Goal: Task Accomplishment & Management: Manage account settings

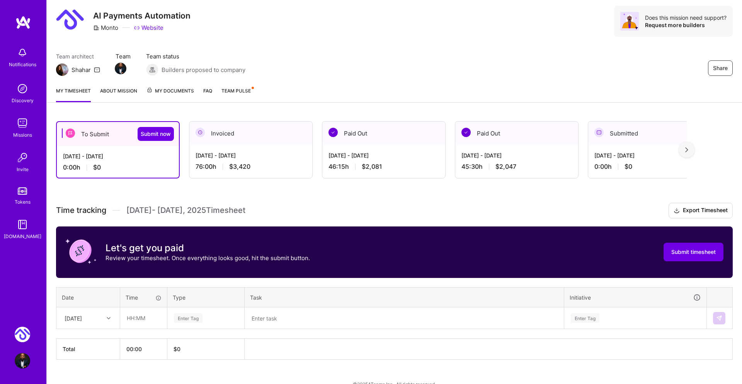
scroll to position [34, 0]
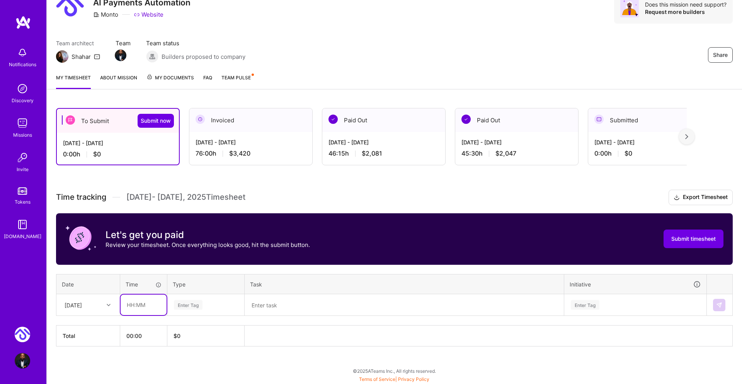
click at [132, 307] on input "text" at bounding box center [144, 304] width 46 height 20
type input "01:00"
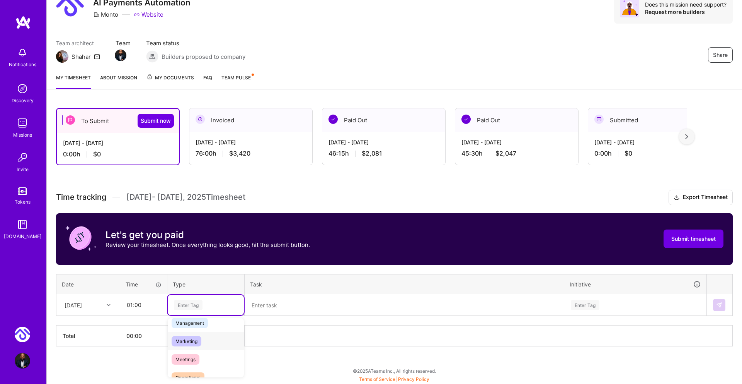
scroll to position [101, 0]
click at [189, 353] on span "Meetings" at bounding box center [186, 356] width 28 height 10
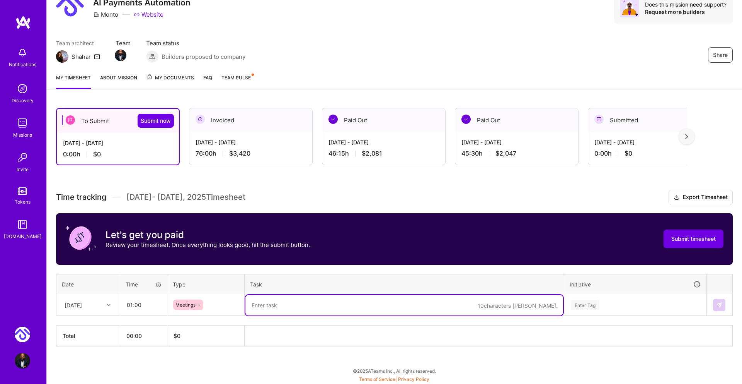
click at [284, 300] on textarea at bounding box center [405, 305] width 318 height 20
type textarea "Team update sync"
click at [582, 305] on div "Enter Tag" at bounding box center [636, 305] width 142 height 20
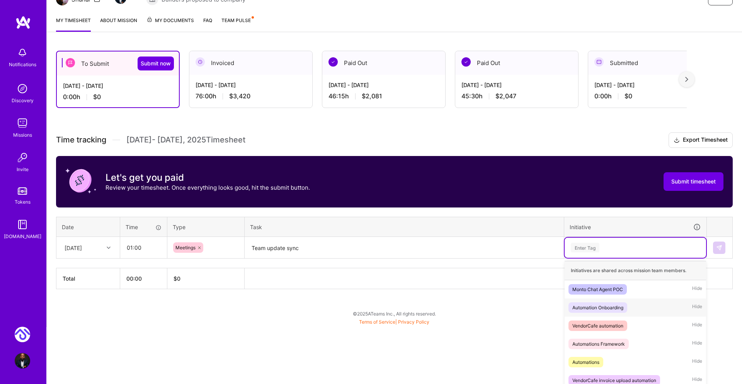
scroll to position [97, 0]
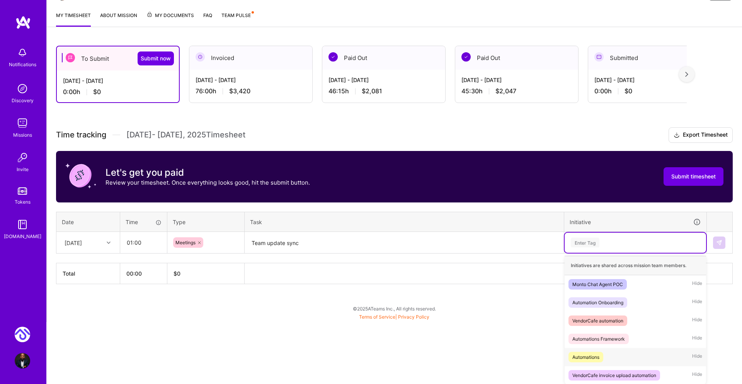
click at [594, 356] on div "Automations" at bounding box center [586, 357] width 27 height 8
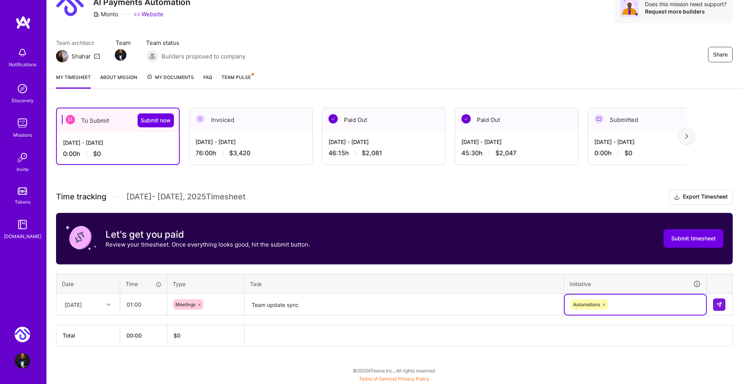
scroll to position [34, 0]
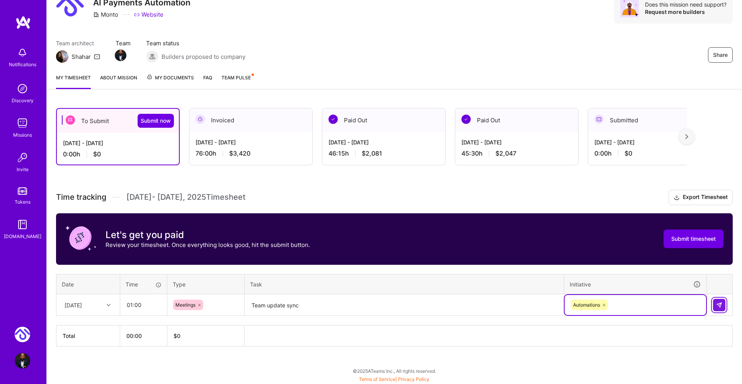
click at [719, 303] on img at bounding box center [720, 305] width 6 height 6
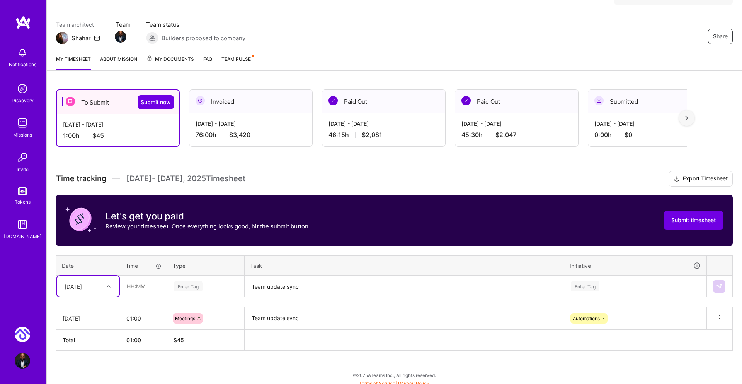
scroll to position [57, 0]
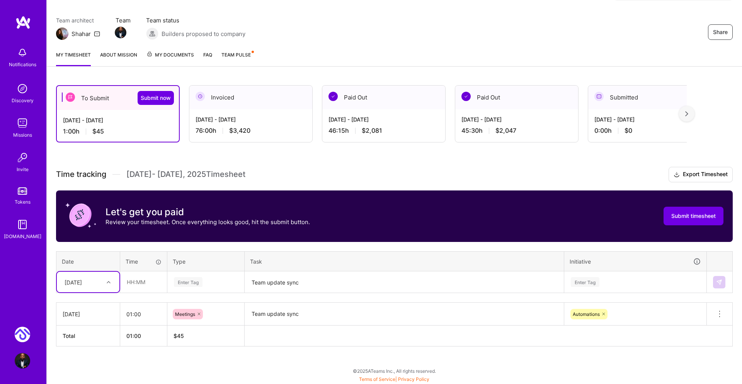
click at [103, 282] on div "Tue, Sep 30" at bounding box center [82, 281] width 43 height 13
click at [93, 367] on div "Mon, Sep 29" at bounding box center [88, 368] width 63 height 14
click at [135, 280] on input "text" at bounding box center [144, 281] width 46 height 20
type input "08:00"
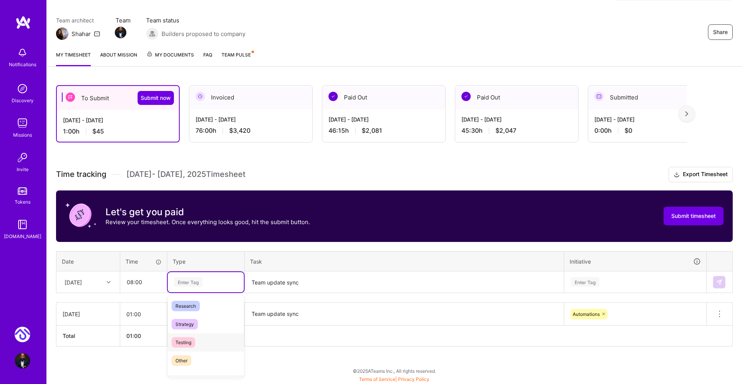
scroll to position [42, 0]
click at [192, 318] on span "Engineering" at bounding box center [188, 319] width 33 height 10
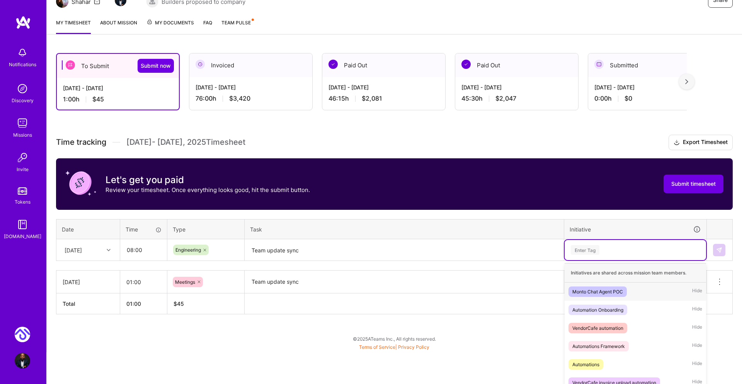
click at [585, 260] on div "option Automations, selected. option Monto Chat Agent POC focused, 1 of 6. 6 re…" at bounding box center [636, 250] width 142 height 20
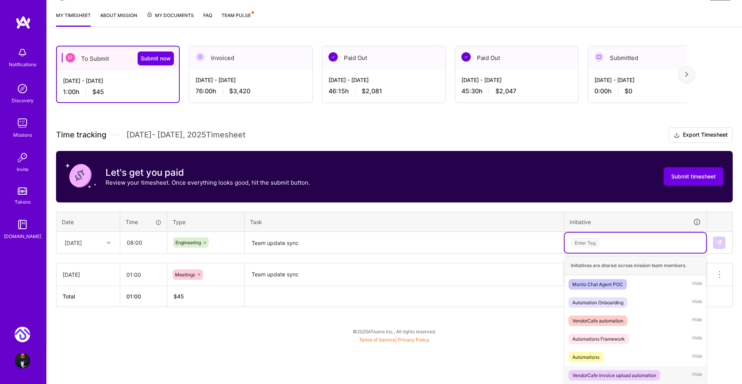
click at [625, 375] on div "VendorCafe invoice upload automation" at bounding box center [615, 375] width 84 height 8
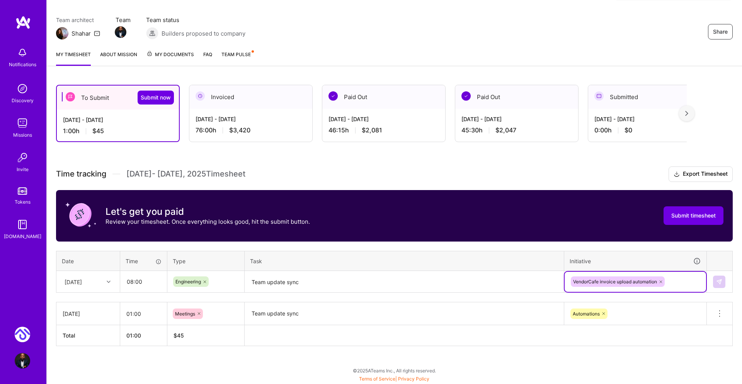
scroll to position [57, 0]
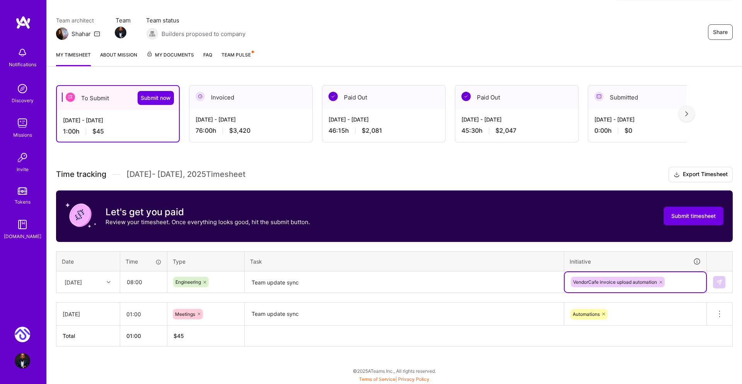
click at [291, 284] on textarea "Team update sync" at bounding box center [405, 282] width 318 height 20
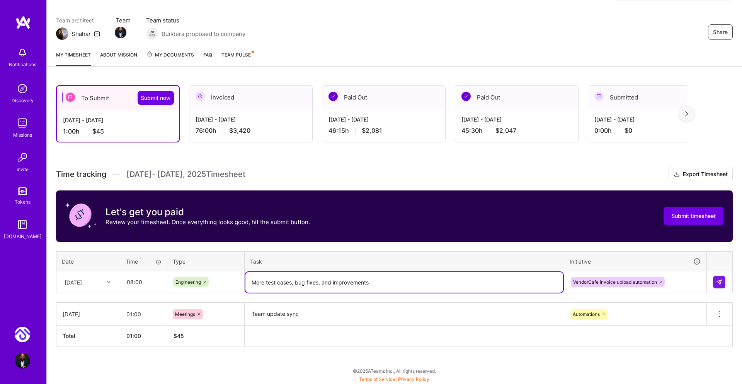
type textarea "More test cases, bug fixes, and improvements"
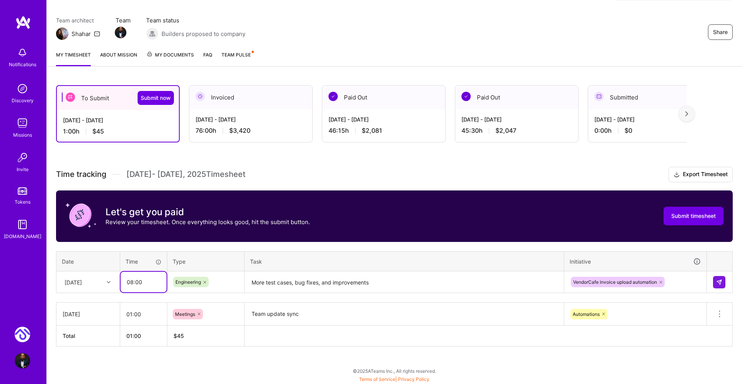
click at [119, 280] on tr "Mon, Sep 29 08:00 Engineering More test cases, bug fixes, and improvements Vend…" at bounding box center [394, 282] width 677 height 22
type input "07:00"
click at [724, 283] on button at bounding box center [719, 282] width 12 height 12
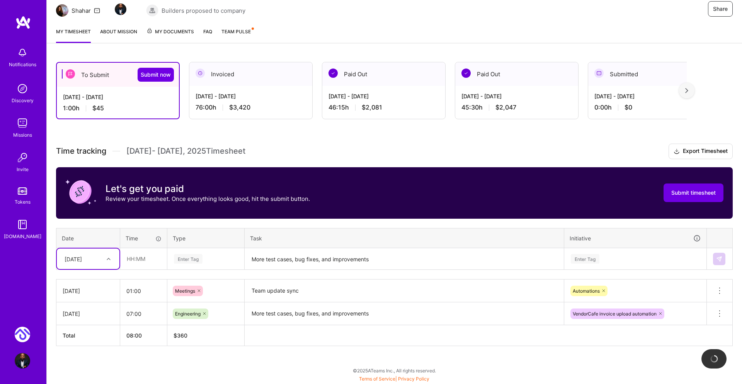
scroll to position [80, 0]
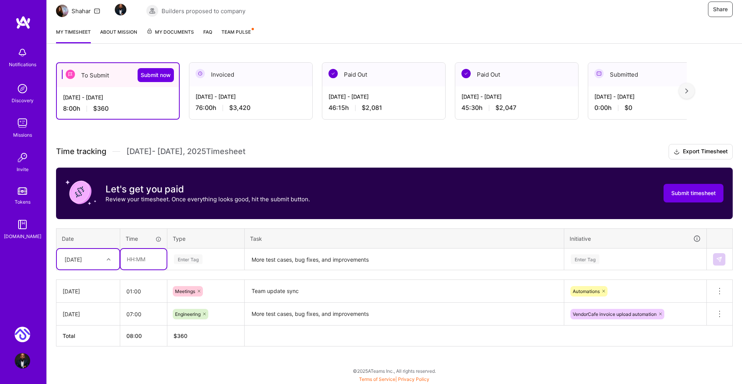
click at [131, 258] on input "text" at bounding box center [144, 259] width 46 height 20
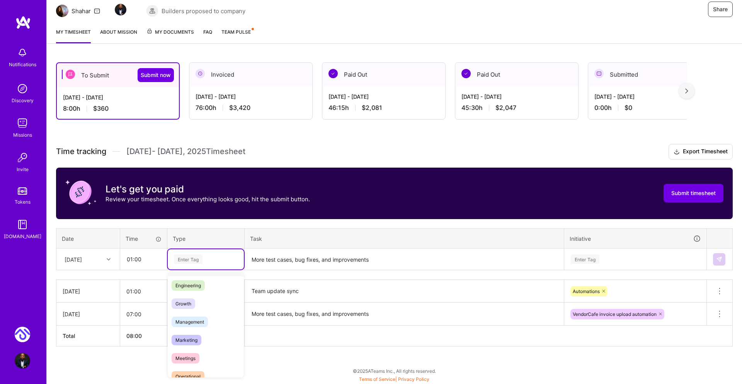
scroll to position [54, 0]
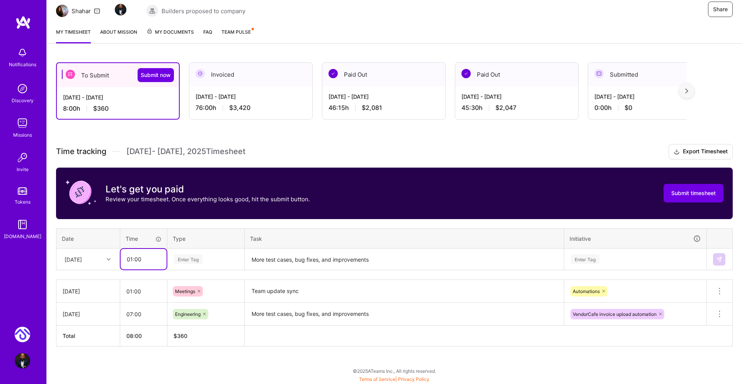
click at [123, 259] on input "01:00" at bounding box center [144, 259] width 46 height 20
type input "02:00"
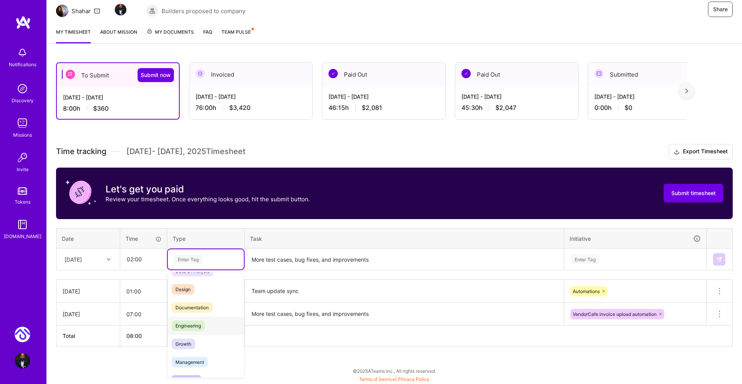
scroll to position [15, 0]
click at [208, 325] on div "Engineering" at bounding box center [206, 324] width 76 height 18
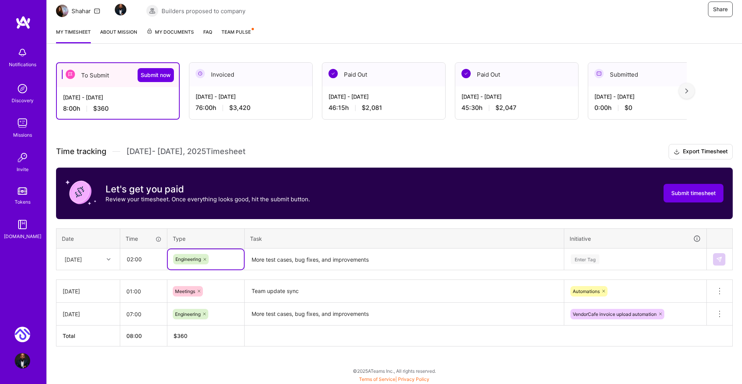
click at [204, 258] on icon at bounding box center [205, 259] width 5 height 5
click at [206, 258] on div "Enter Tag" at bounding box center [205, 259] width 65 height 10
click at [201, 302] on div "Research" at bounding box center [206, 301] width 76 height 18
click at [294, 257] on textarea "More test cases, bug fixes, and improvements" at bounding box center [405, 259] width 318 height 20
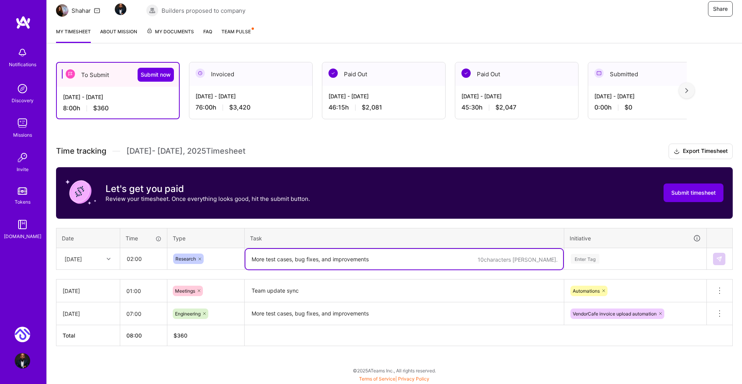
click at [591, 257] on div "Enter Tag" at bounding box center [636, 259] width 142 height 20
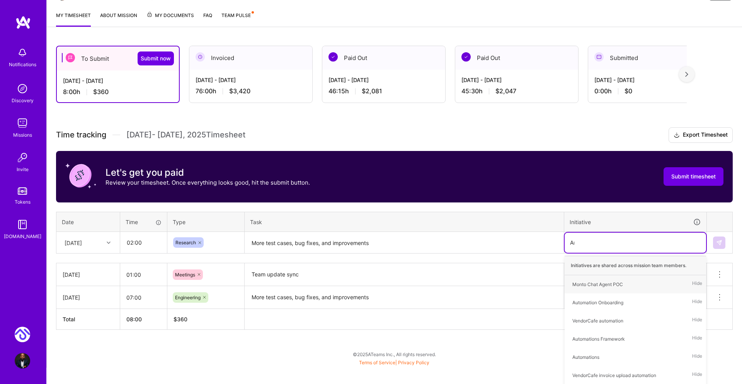
scroll to position [80, 0]
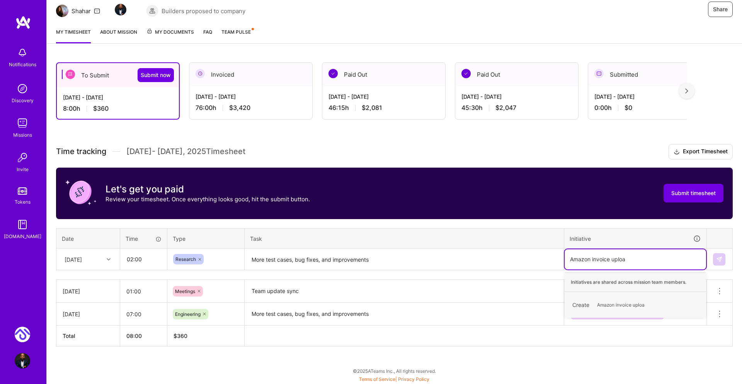
type input "Amazon invoice upload"
click at [622, 302] on span "Amazon invoice upload" at bounding box center [623, 304] width 58 height 10
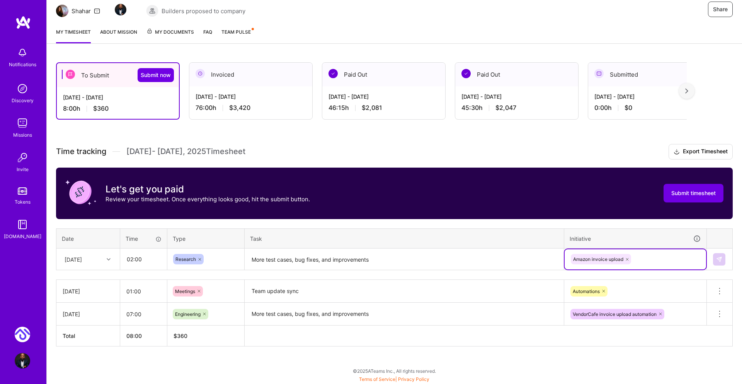
click at [449, 258] on textarea "More test cases, bug fixes, and improvements" at bounding box center [405, 259] width 318 height 20
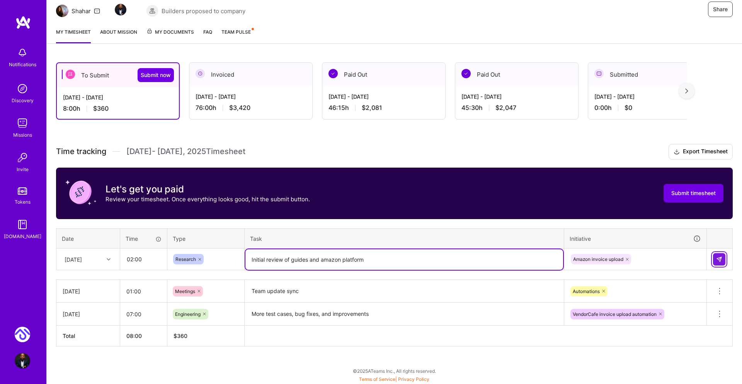
type textarea "Initial review of guides and amazon platform"
click at [719, 259] on img at bounding box center [720, 259] width 6 height 6
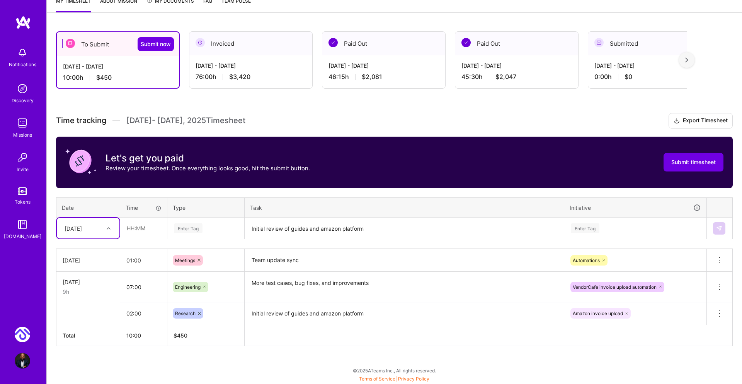
scroll to position [111, 0]
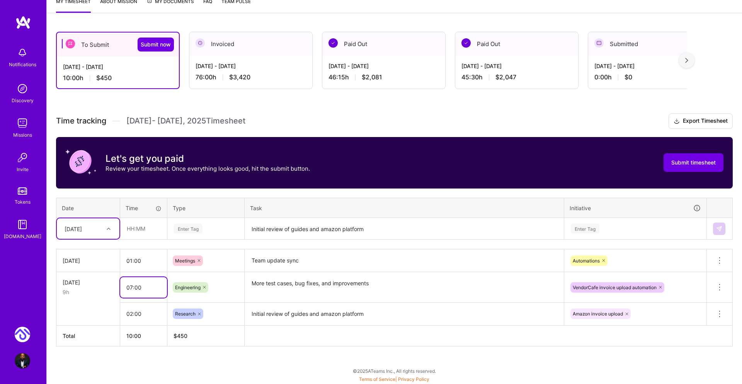
click at [131, 285] on input "07:00" at bounding box center [143, 287] width 47 height 20
type input "06:00"
click at [169, 352] on div "To Submit Submit now Sep 16 - Sep 30, 2025 10:00 h $450 Invoiced Sep 1 - Sep 15…" at bounding box center [395, 203] width 696 height 362
click at [223, 340] on th "$ 405" at bounding box center [205, 335] width 77 height 21
click at [396, 314] on textarea "Initial review of guides and amazon platform" at bounding box center [405, 313] width 318 height 21
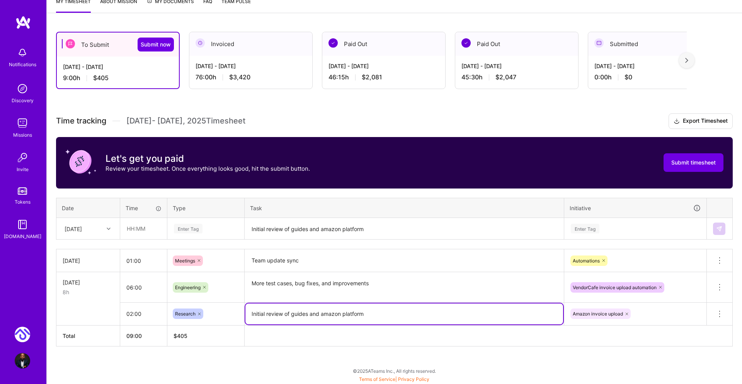
click at [389, 335] on th at bounding box center [489, 335] width 488 height 21
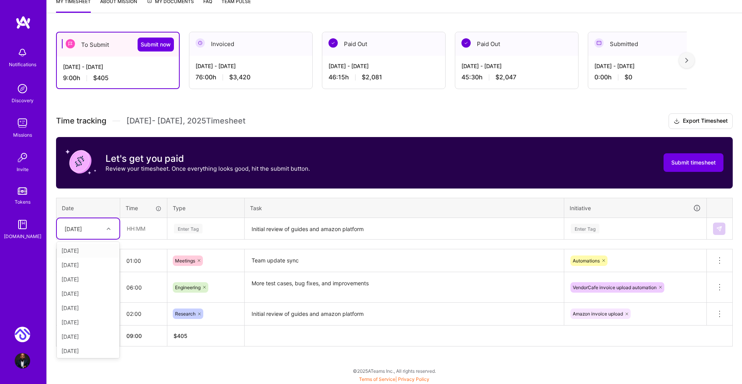
click at [82, 226] on div "Mon, Sep 29" at bounding box center [73, 228] width 17 height 8
click at [90, 308] on div "Fri, Sep 26" at bounding box center [88, 306] width 63 height 14
click at [129, 228] on input "text" at bounding box center [144, 228] width 46 height 20
click at [102, 227] on div "Fri, Sep 26" at bounding box center [82, 228] width 43 height 13
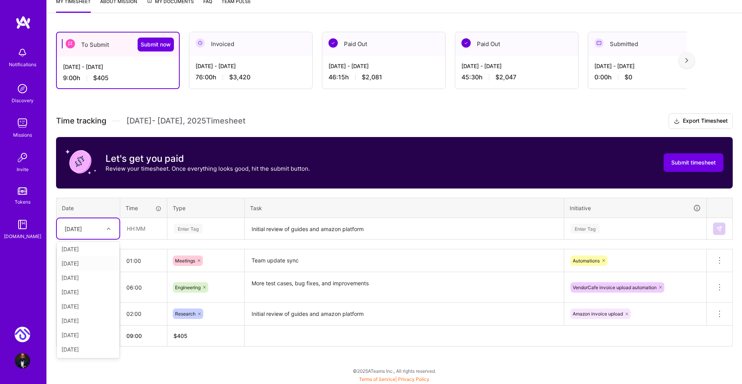
scroll to position [0, 0]
click at [90, 250] on div "Tue, Sep 16" at bounding box center [88, 250] width 63 height 14
click at [82, 230] on div "Tue, Sep 16" at bounding box center [73, 228] width 17 height 8
click at [91, 320] on div "Sun, Sep 28" at bounding box center [88, 320] width 63 height 14
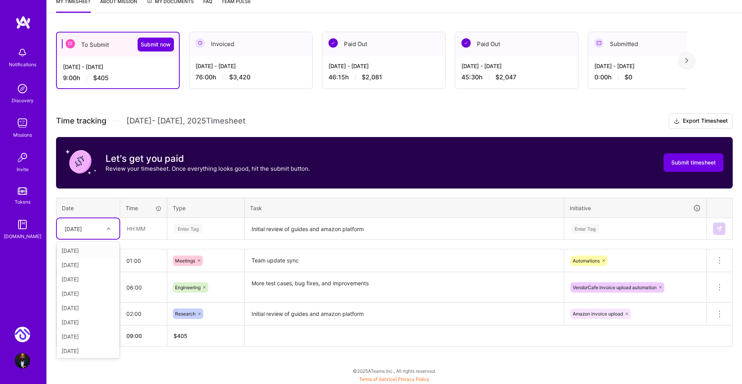
click at [81, 228] on div "Sun, Sep 28" at bounding box center [73, 228] width 17 height 8
click at [85, 295] on div "Fri, Sep 19" at bounding box center [88, 293] width 63 height 14
click at [131, 229] on input "text" at bounding box center [144, 228] width 46 height 20
type input "08:00"
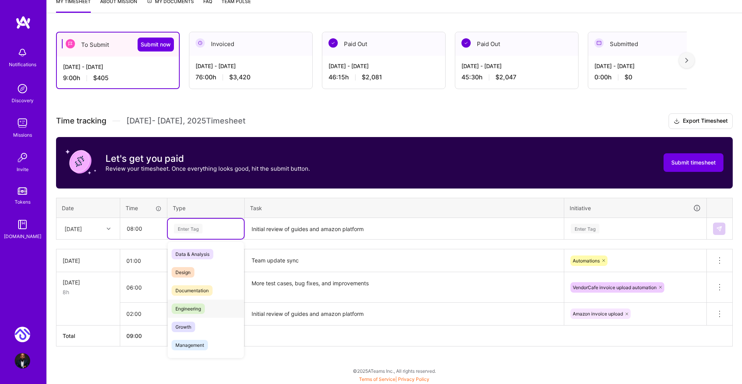
drag, startPoint x: 197, startPoint y: 310, endPoint x: 191, endPoint y: 307, distance: 7.3
click at [196, 310] on span "Engineering" at bounding box center [188, 308] width 33 height 10
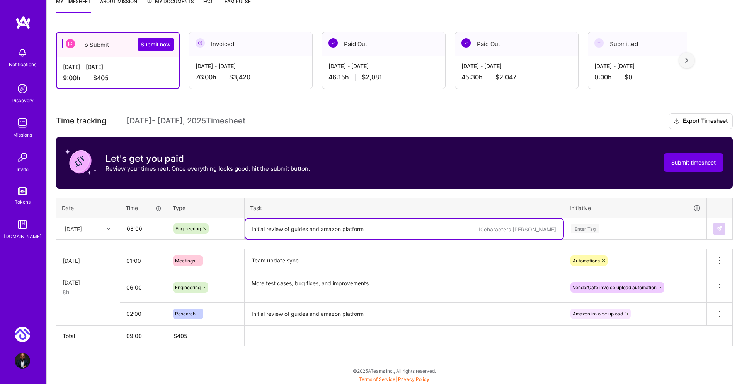
drag, startPoint x: 346, startPoint y: 218, endPoint x: 345, endPoint y: 223, distance: 4.8
click at [346, 220] on textarea "Initial review of guides and amazon platform" at bounding box center [405, 228] width 318 height 20
type textarea "Vendor cafe upload"
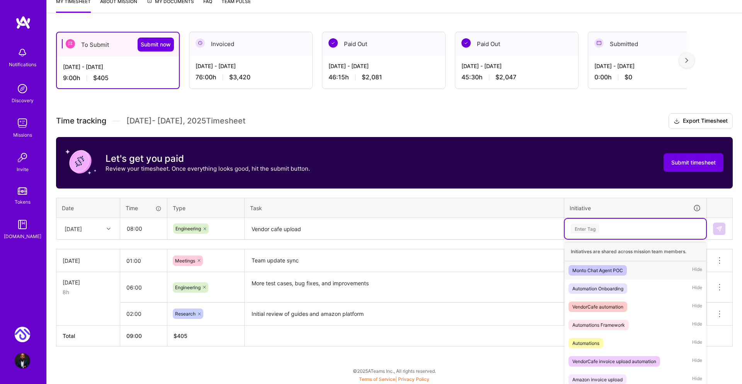
scroll to position [115, 0]
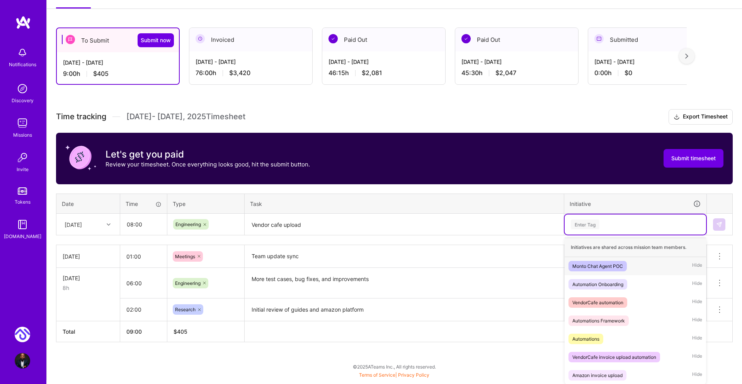
click at [585, 226] on div "Enter Tag" at bounding box center [585, 224] width 29 height 12
click at [604, 354] on div "VendorCafe invoice upload automation" at bounding box center [615, 357] width 84 height 8
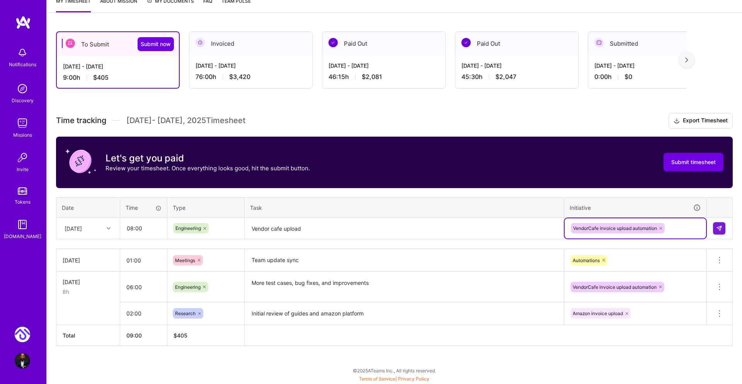
scroll to position [111, 0]
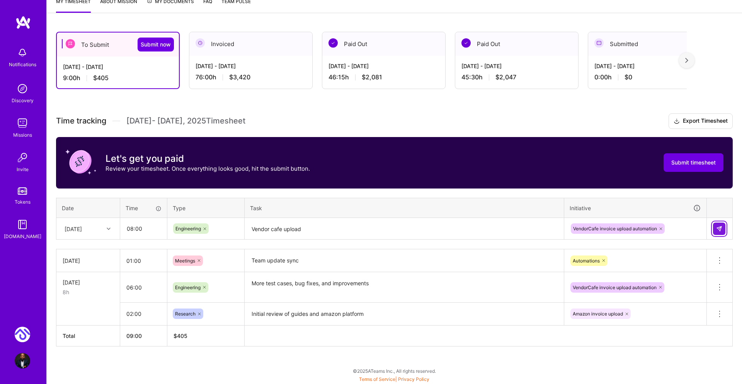
click at [717, 230] on img at bounding box center [720, 228] width 6 height 6
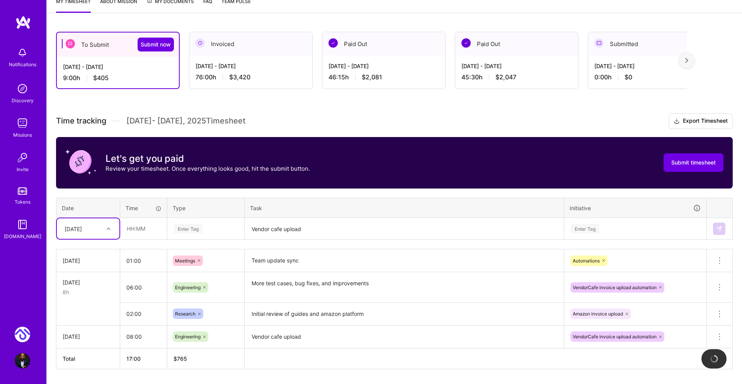
scroll to position [133, 0]
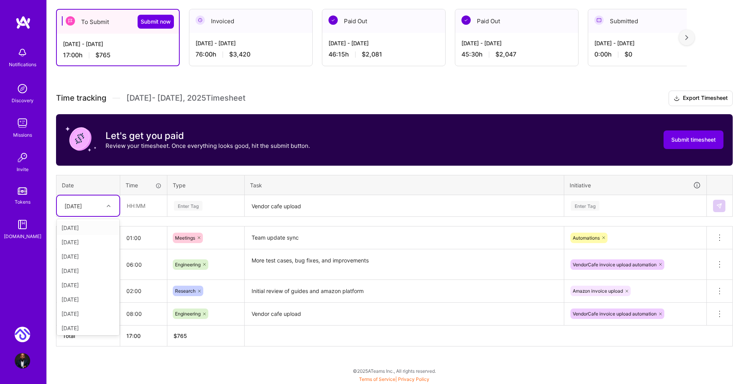
click at [112, 207] on div at bounding box center [110, 206] width 12 height 10
click at [76, 256] on div "Thu, Sep 18" at bounding box center [88, 256] width 63 height 14
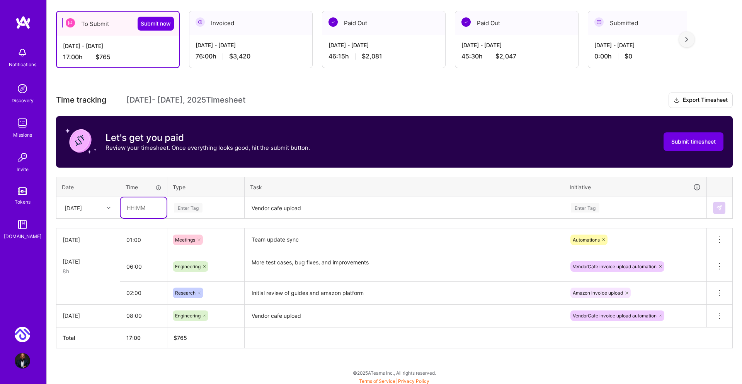
click at [130, 210] on input "text" at bounding box center [144, 207] width 46 height 20
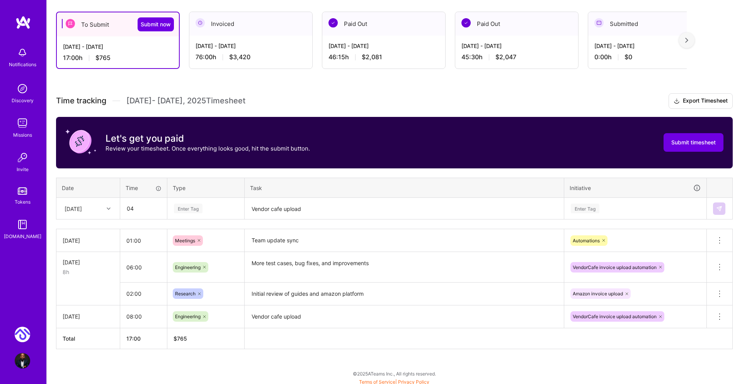
type input "04:00"
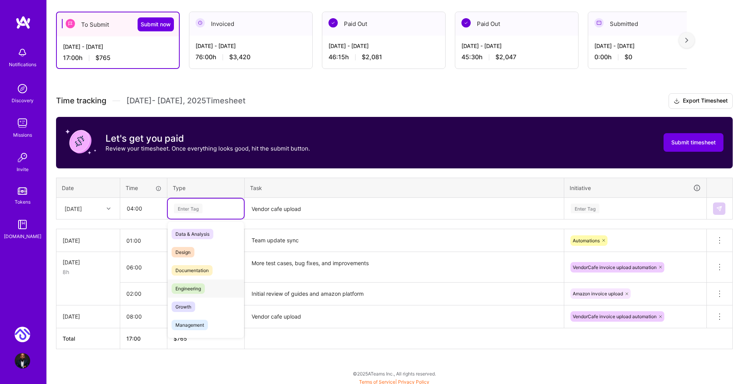
drag, startPoint x: 194, startPoint y: 292, endPoint x: 210, endPoint y: 279, distance: 20.9
click at [193, 292] on span "Engineering" at bounding box center [188, 288] width 33 height 10
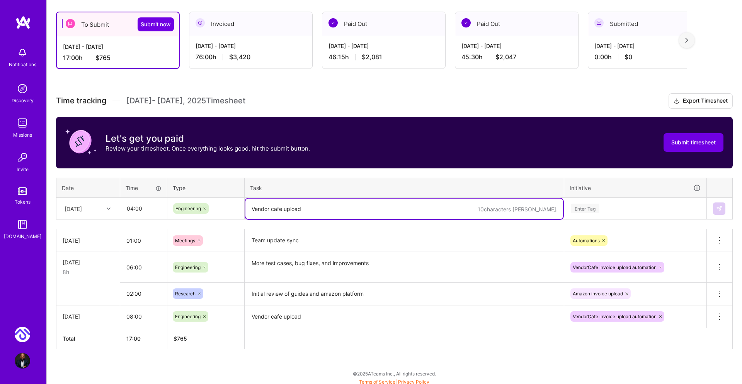
click at [279, 213] on textarea "Vendor cafe upload" at bounding box center [405, 208] width 318 height 20
type textarea "Vendor cafe upload invoice"
click at [114, 220] on div "Time tracking Sep 16 - Sep 30 , 2025 Timesheet Export Timesheet Let's get you p…" at bounding box center [394, 221] width 677 height 256
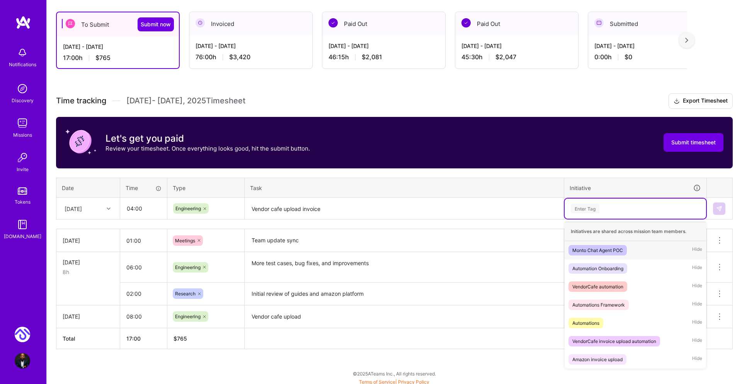
click at [604, 210] on div "Enter Tag" at bounding box center [635, 208] width 131 height 10
click at [611, 341] on div "VendorCafe invoice upload automation" at bounding box center [615, 341] width 84 height 8
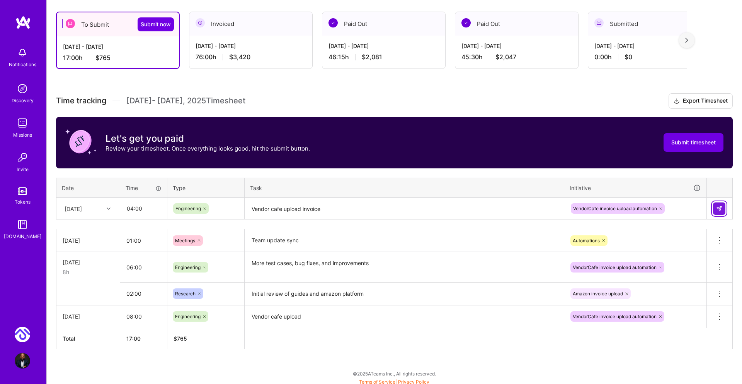
click at [720, 206] on img at bounding box center [720, 208] width 6 height 6
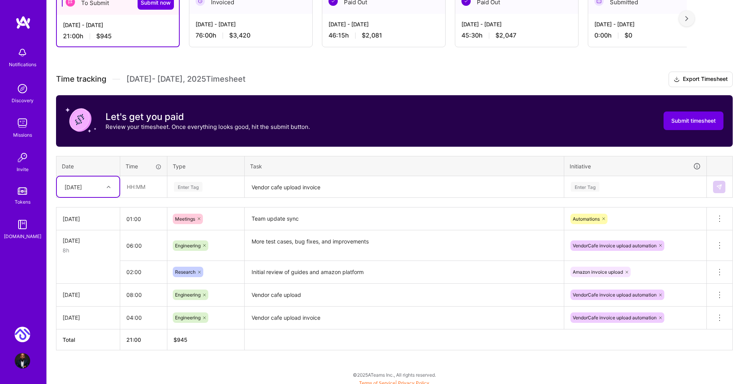
scroll to position [154, 0]
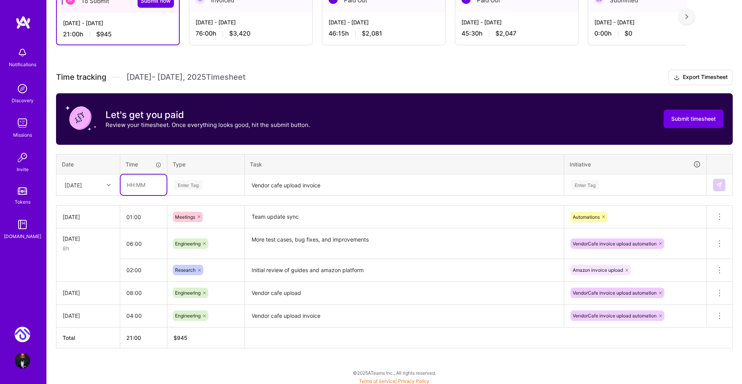
click at [130, 184] on input "text" at bounding box center [144, 184] width 46 height 20
type input "04:00"
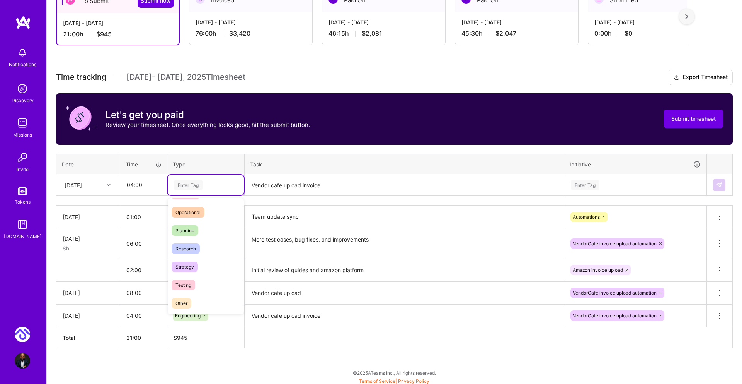
scroll to position [220, 0]
click at [198, 303] on div "Time off" at bounding box center [206, 302] width 76 height 18
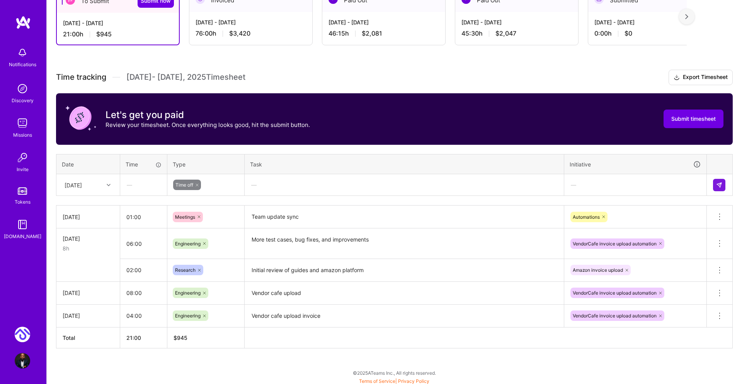
click at [276, 187] on div "—" at bounding box center [404, 184] width 319 height 20
click at [275, 186] on div "—" at bounding box center [404, 184] width 319 height 20
click at [130, 180] on div "—" at bounding box center [144, 184] width 46 height 20
click at [130, 188] on div "—" at bounding box center [144, 184] width 46 height 20
click at [129, 185] on div "—" at bounding box center [144, 184] width 46 height 20
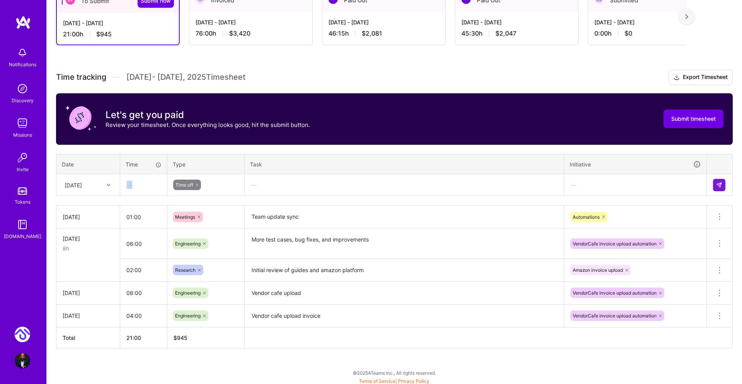
click at [129, 186] on div "—" at bounding box center [144, 184] width 46 height 20
click at [199, 184] on icon at bounding box center [197, 185] width 5 height 5
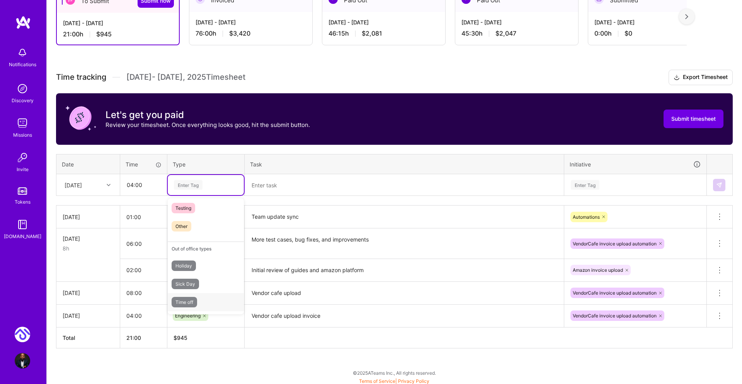
click at [197, 298] on span "Time off" at bounding box center [185, 302] width 26 height 10
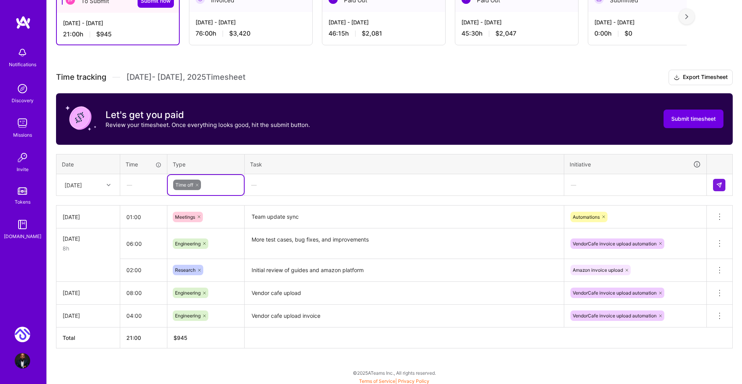
click at [727, 185] on td at bounding box center [720, 185] width 26 height 22
click at [720, 184] on img at bounding box center [720, 185] width 6 height 6
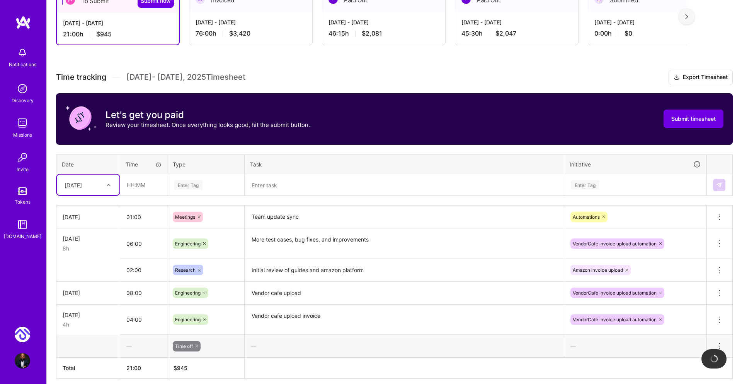
scroll to position [186, 0]
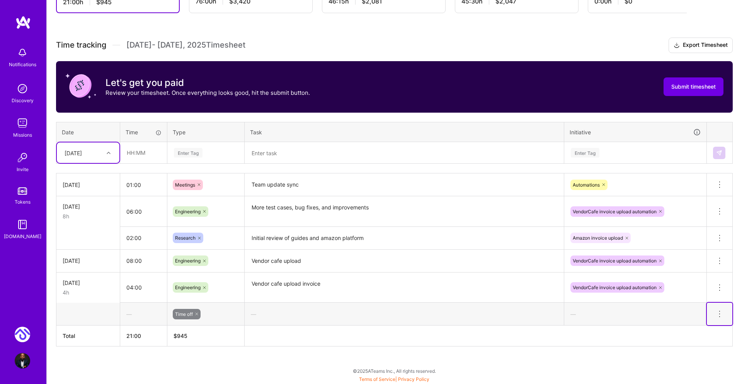
click at [718, 311] on icon at bounding box center [719, 313] width 9 height 9
drag, startPoint x: 486, startPoint y: 316, endPoint x: 477, endPoint y: 314, distance: 9.4
click at [486, 316] on div "—" at bounding box center [404, 314] width 319 height 20
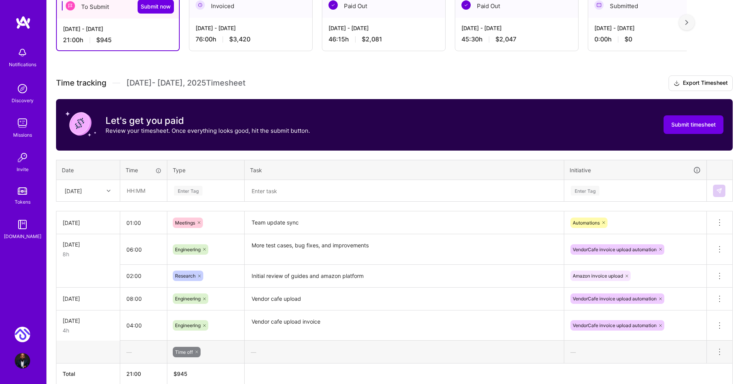
scroll to position [147, 0]
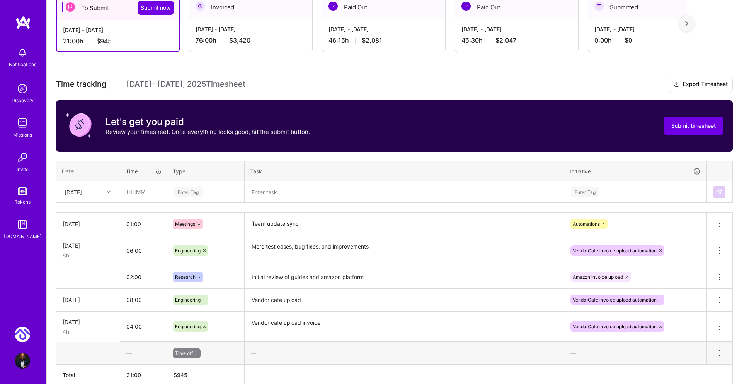
click at [106, 192] on div at bounding box center [110, 192] width 12 height 10
click at [92, 227] on div "Wed, Sep 17" at bounding box center [88, 228] width 63 height 14
click at [133, 193] on input "text" at bounding box center [144, 191] width 46 height 20
type input "04:00"
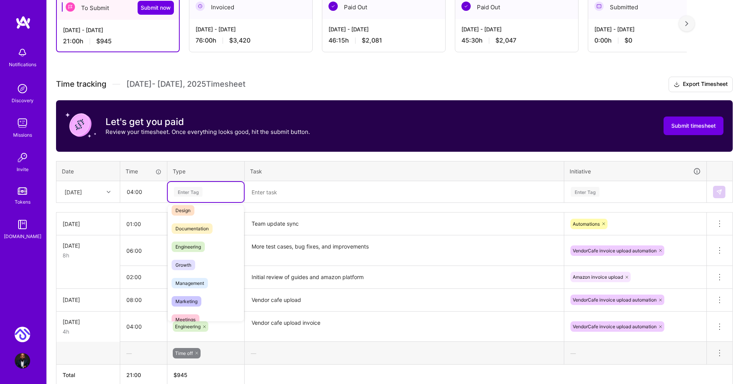
scroll to position [0, 0]
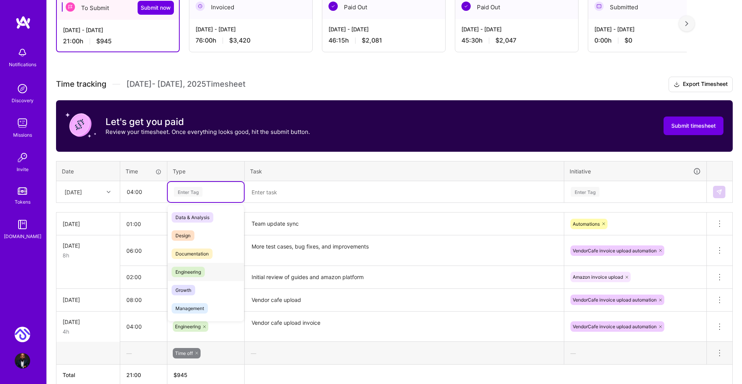
click at [197, 268] on span "Engineering" at bounding box center [188, 271] width 33 height 10
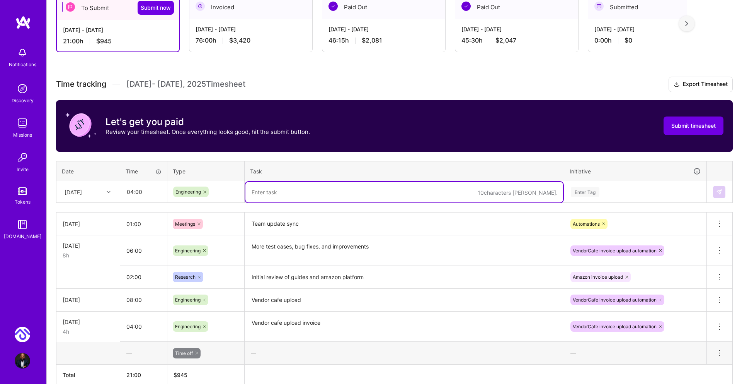
click at [302, 201] on textarea at bounding box center [405, 192] width 318 height 20
type textarea "VendorCafe upload invoice"
click at [582, 185] on div "Enter Tag" at bounding box center [636, 192] width 142 height 20
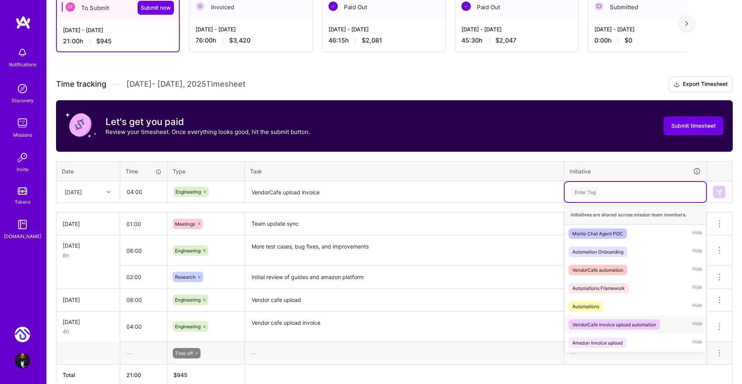
click at [613, 327] on div "VendorCafe invoice upload automation" at bounding box center [615, 324] width 84 height 8
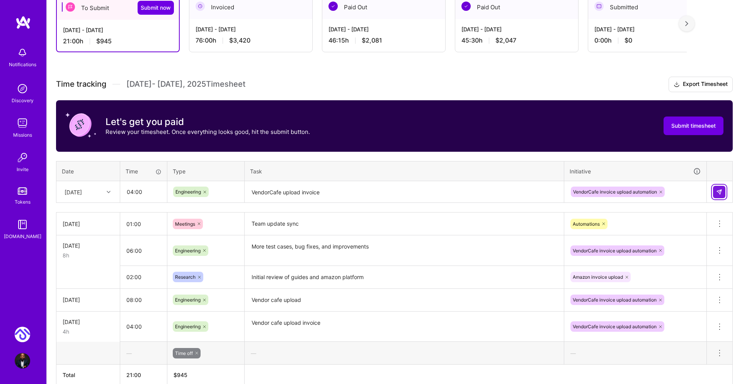
click at [725, 191] on button at bounding box center [719, 192] width 12 height 12
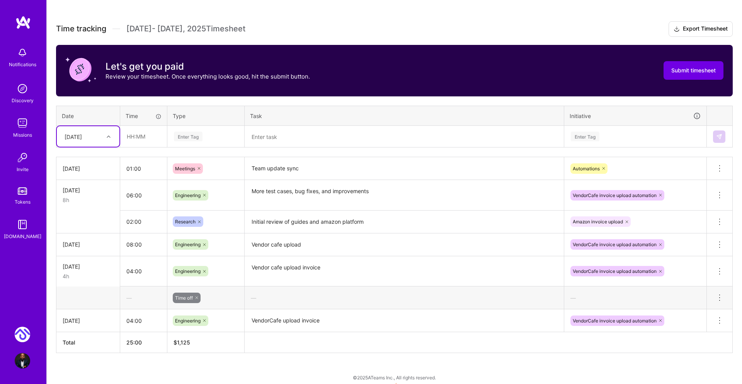
scroll to position [209, 0]
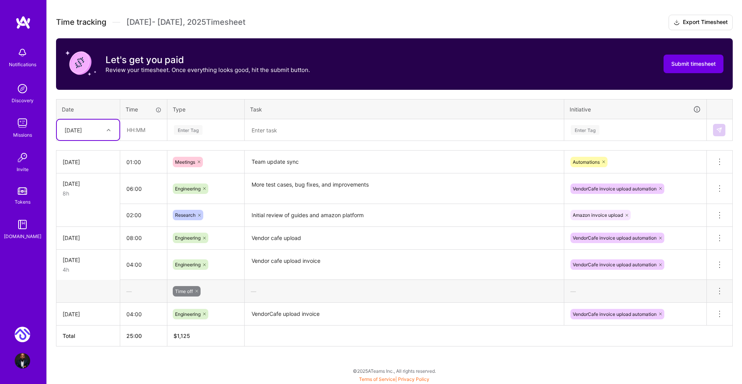
click at [109, 128] on icon at bounding box center [109, 130] width 4 height 4
click at [81, 154] on div "Tue, Sep 16" at bounding box center [88, 152] width 63 height 14
click at [130, 135] on input "text" at bounding box center [144, 129] width 46 height 20
type input "08:00"
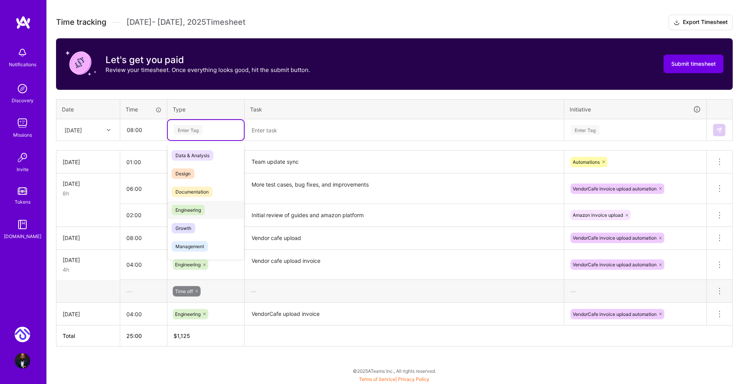
click at [182, 205] on span "Engineering" at bounding box center [188, 210] width 33 height 10
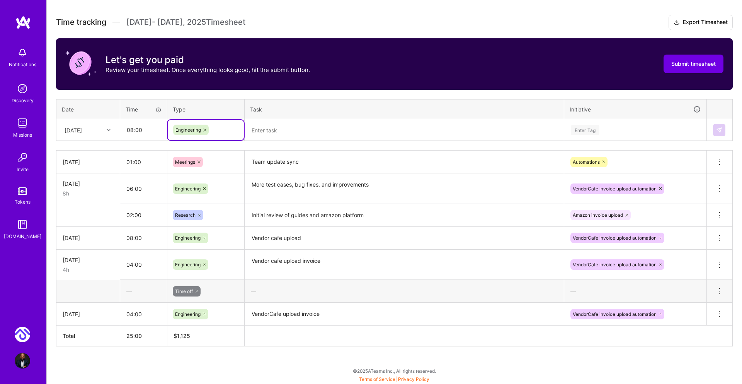
click at [301, 131] on textarea at bounding box center [405, 130] width 318 height 20
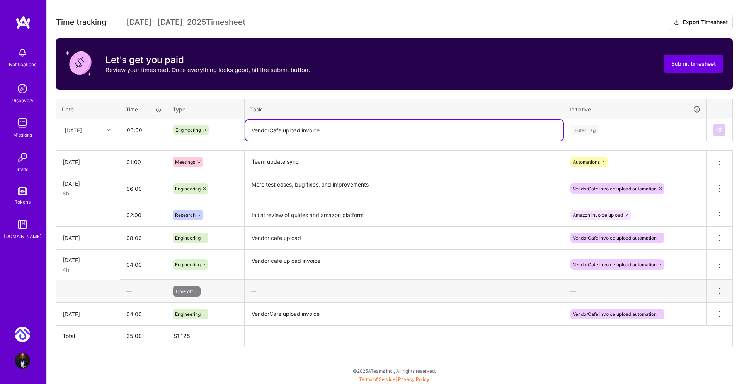
type textarea "VendorCafe upload invoice"
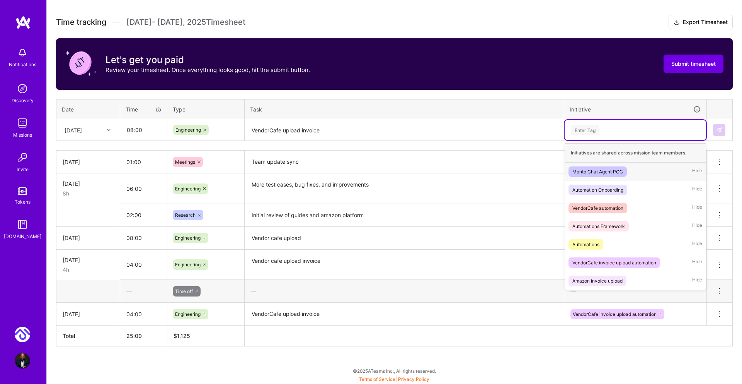
click at [598, 127] on div "Enter Tag" at bounding box center [585, 130] width 29 height 12
click at [627, 262] on div "VendorCafe invoice upload automation" at bounding box center [615, 262] width 84 height 8
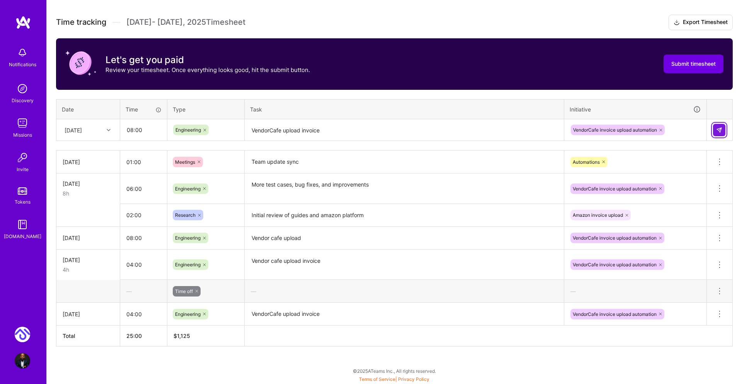
click at [722, 129] on img at bounding box center [720, 130] width 6 height 6
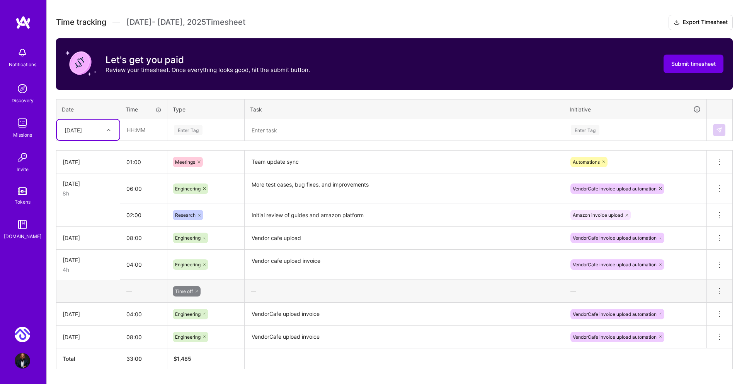
scroll to position [232, 0]
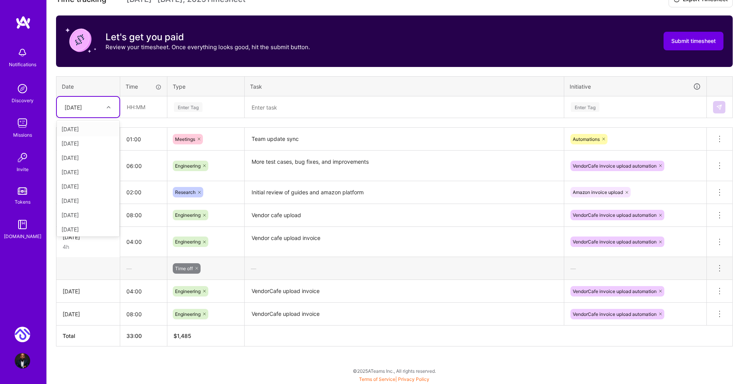
click at [108, 107] on icon at bounding box center [109, 107] width 4 height 4
click at [254, 121] on div "Time tracking Sep 16 - Sep 30 , 2025 Timesheet Export Timesheet Let's get you p…" at bounding box center [394, 169] width 677 height 354
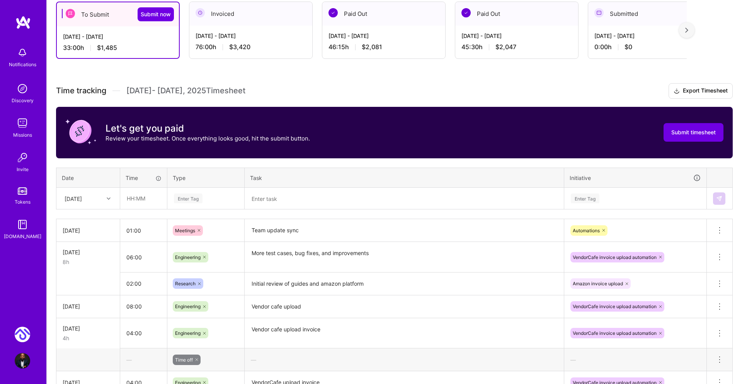
scroll to position [140, 0]
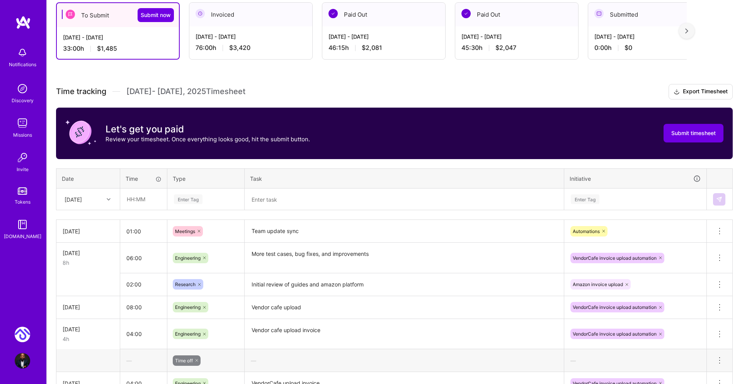
click at [103, 206] on div "Tue, Sep 16" at bounding box center [88, 199] width 63 height 20
click at [165, 165] on div "Time tracking Sep 16 - Sep 30 , 2025 Timesheet Export Timesheet Let's get you p…" at bounding box center [394, 261] width 677 height 354
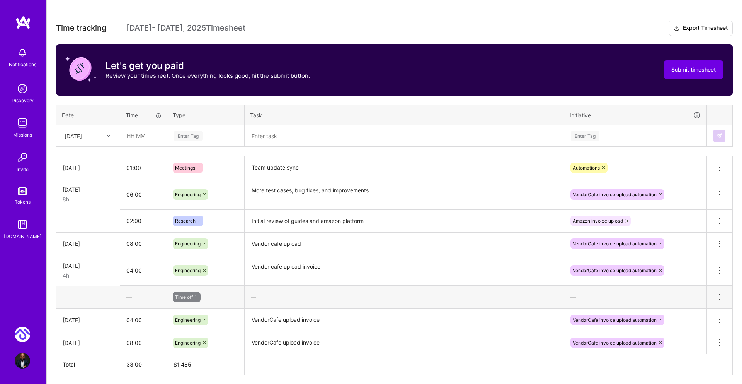
scroll to position [232, 0]
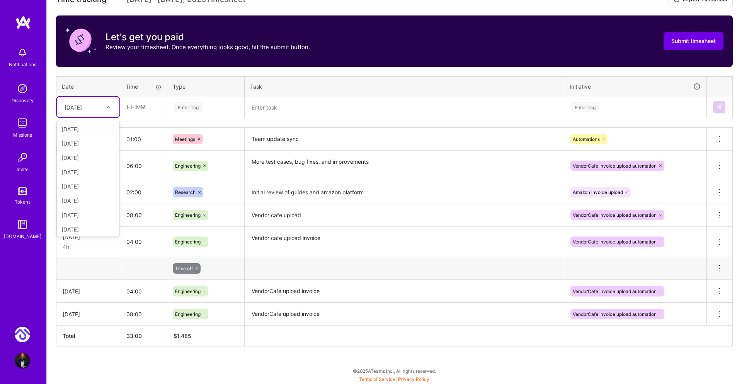
click at [104, 107] on div at bounding box center [110, 107] width 12 height 10
click at [94, 200] on div "Mon, Sep 22" at bounding box center [88, 200] width 63 height 14
click at [134, 106] on input "text" at bounding box center [144, 107] width 46 height 20
type input "08:00"
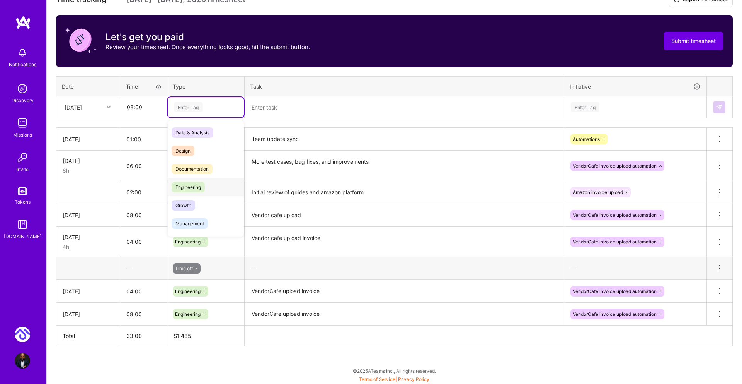
click at [195, 183] on span "Engineering" at bounding box center [188, 187] width 33 height 10
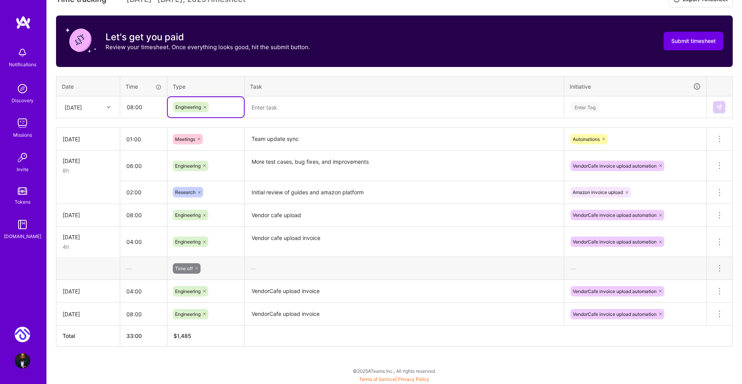
click at [283, 112] on textarea at bounding box center [405, 107] width 318 height 20
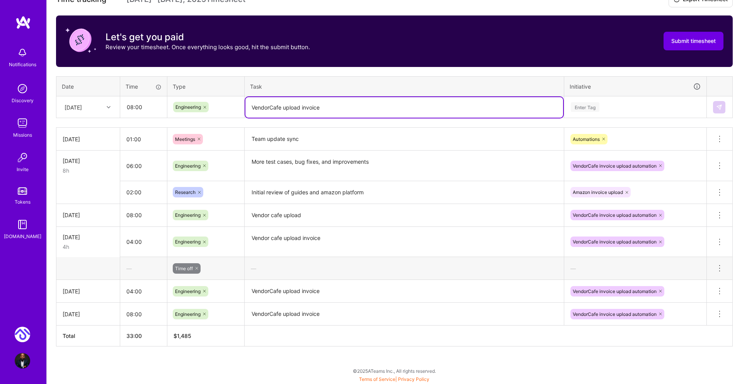
type textarea "VendorCafe upload invoice"
click at [575, 109] on div "Enter Tag" at bounding box center [585, 107] width 29 height 12
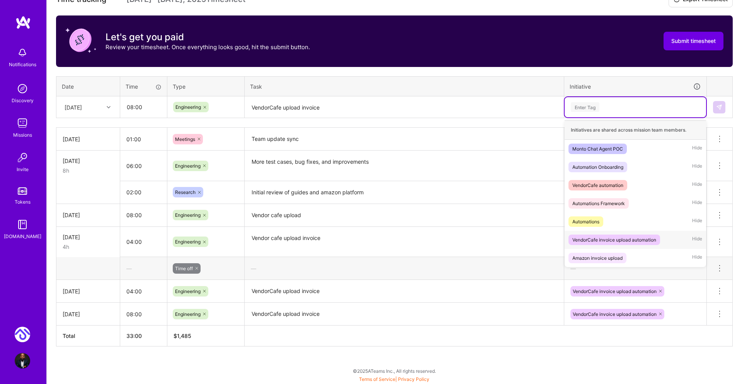
drag, startPoint x: 611, startPoint y: 242, endPoint x: 609, endPoint y: 238, distance: 4.7
click at [611, 242] on div "VendorCafe invoice upload automation" at bounding box center [615, 239] width 84 height 8
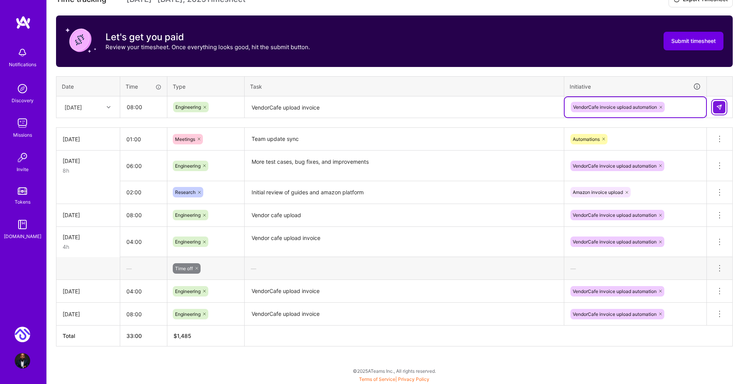
click at [720, 105] on img at bounding box center [720, 107] width 6 height 6
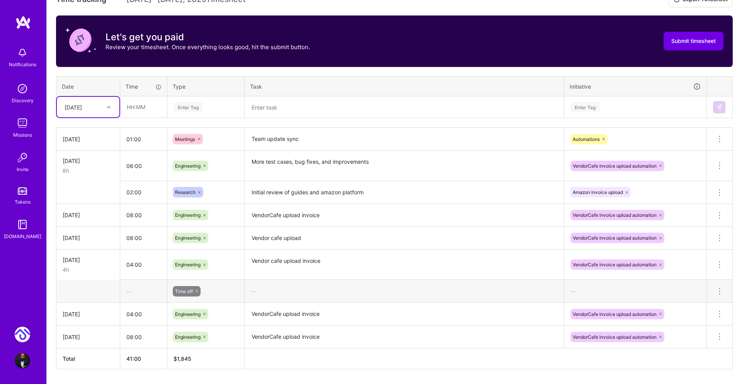
click at [82, 110] on div "Mon, Sep 22" at bounding box center [73, 107] width 17 height 8
click at [88, 215] on div "Tue, Sep 23" at bounding box center [88, 215] width 63 height 14
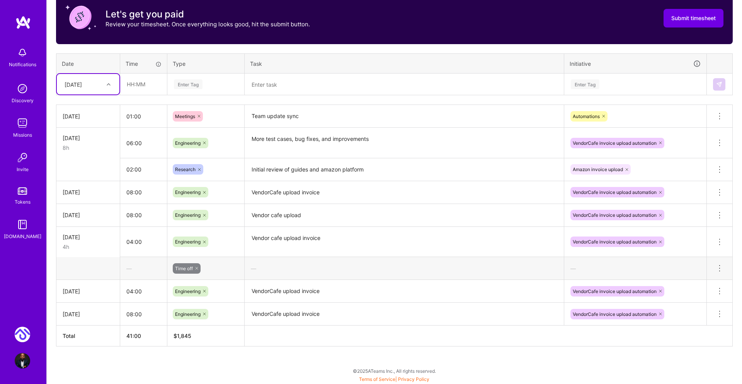
click at [106, 90] on div at bounding box center [110, 84] width 12 height 13
click at [121, 89] on input "text" at bounding box center [144, 84] width 46 height 20
type input "08:00"
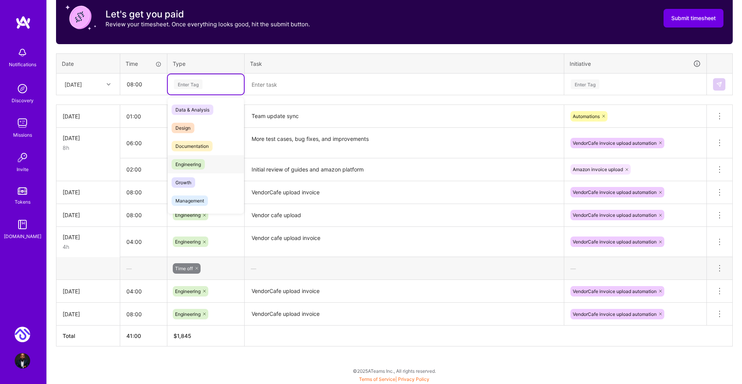
click at [199, 164] on span "Engineering" at bounding box center [188, 164] width 33 height 10
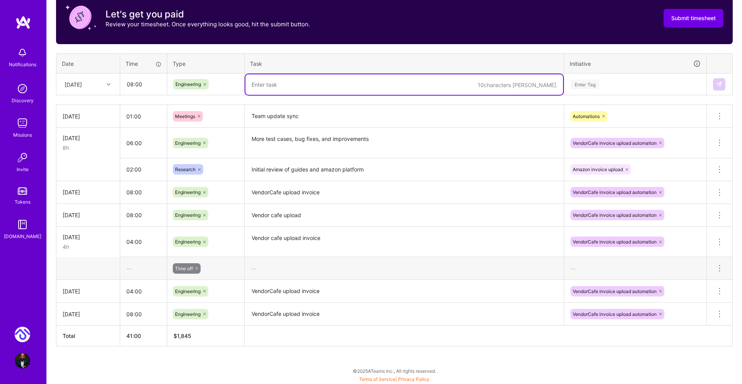
click at [306, 89] on textarea at bounding box center [405, 84] width 318 height 20
type textarea "VendorCafe upload invoice"
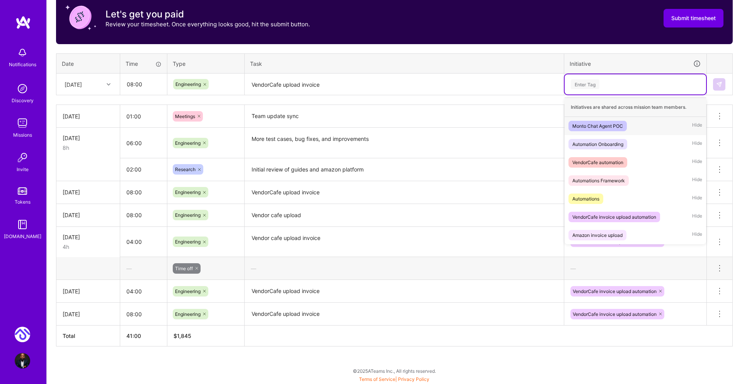
click at [583, 75] on div "Enter Tag" at bounding box center [636, 84] width 142 height 20
click at [635, 217] on div "VendorCafe invoice upload automation" at bounding box center [615, 217] width 84 height 8
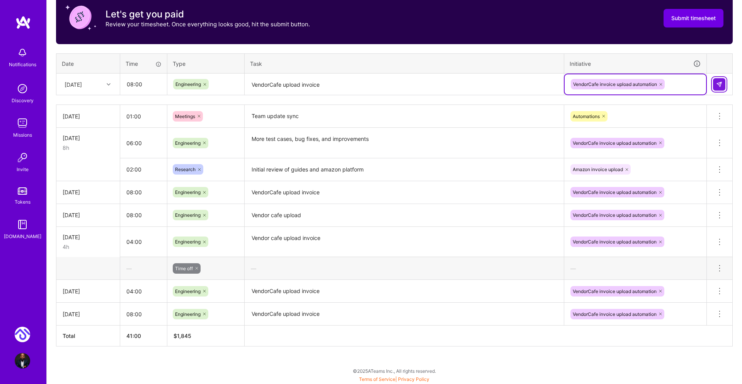
click at [721, 85] on img at bounding box center [720, 84] width 6 height 6
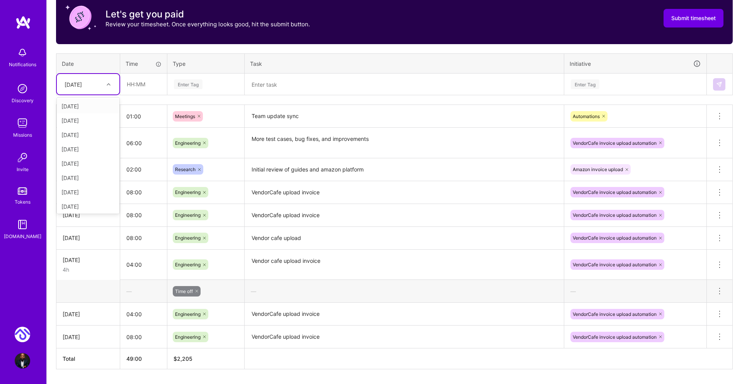
click at [100, 88] on div "Tue, Sep 23" at bounding box center [82, 84] width 43 height 13
click at [114, 378] on div "To Submit Submit now Sep 16 - Sep 30, 2025 49:00 h $2,205 Invoiced Sep 1 - Sep …" at bounding box center [395, 142] width 696 height 529
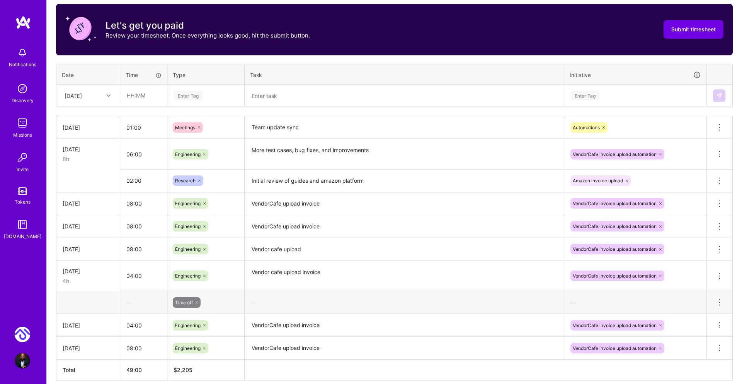
scroll to position [241, 0]
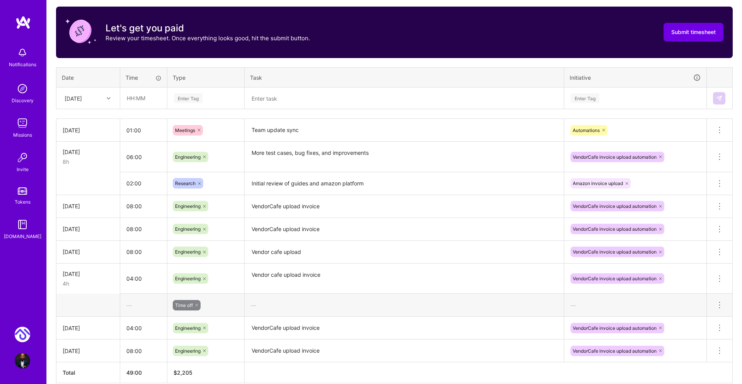
click at [82, 95] on div "Tue, Sep 23" at bounding box center [73, 98] width 17 height 8
click at [91, 220] on div "Wed, Sep 24" at bounding box center [88, 220] width 63 height 14
click at [123, 93] on input "text" at bounding box center [144, 98] width 46 height 20
type input "08:00"
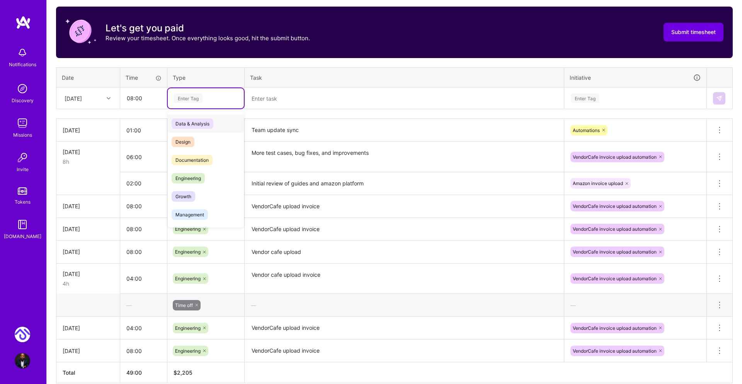
click at [195, 102] on div "Enter Tag" at bounding box center [188, 98] width 29 height 12
drag, startPoint x: 196, startPoint y: 178, endPoint x: 192, endPoint y: 177, distance: 4.3
click at [196, 178] on span "Engineering" at bounding box center [188, 178] width 33 height 10
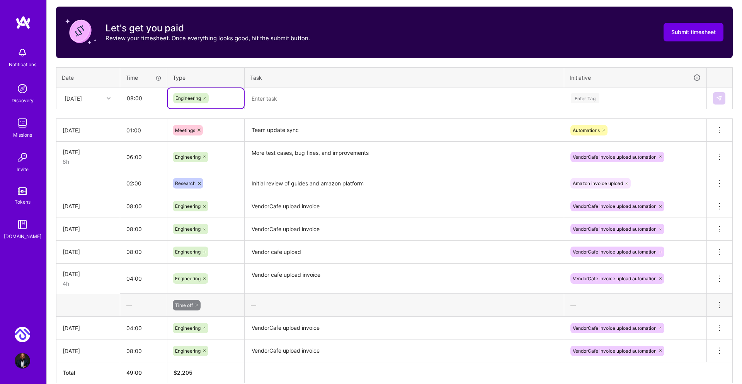
click at [319, 105] on textarea at bounding box center [405, 98] width 318 height 20
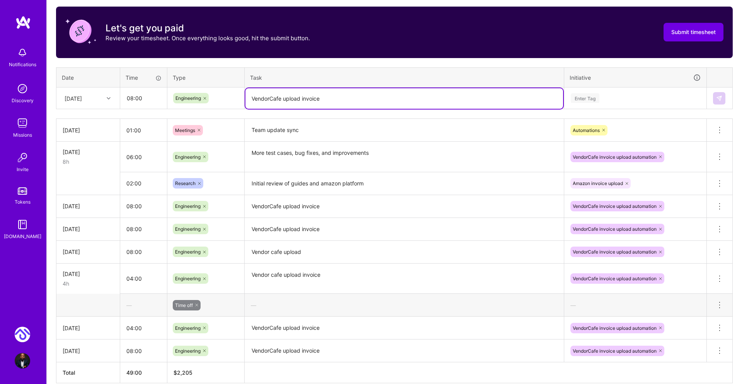
type textarea "VendorCafe upload invoice"
click at [592, 97] on div "Enter Tag" at bounding box center [585, 98] width 29 height 12
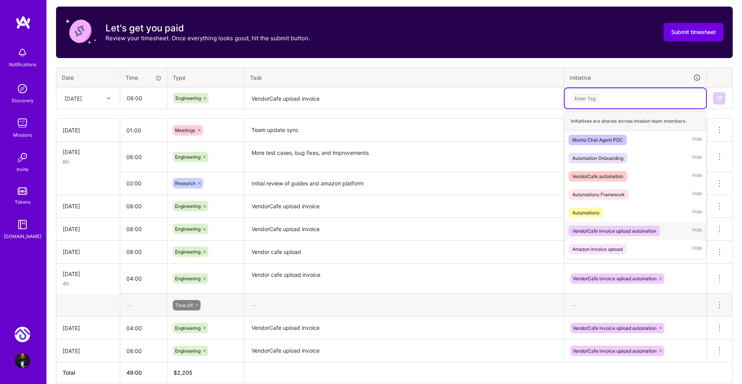
click at [614, 235] on span "VendorCafe invoice upload automation" at bounding box center [615, 230] width 92 height 10
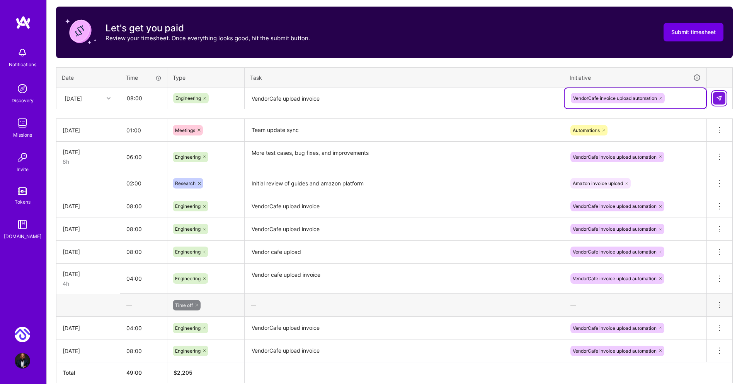
click at [715, 101] on button at bounding box center [719, 98] width 12 height 12
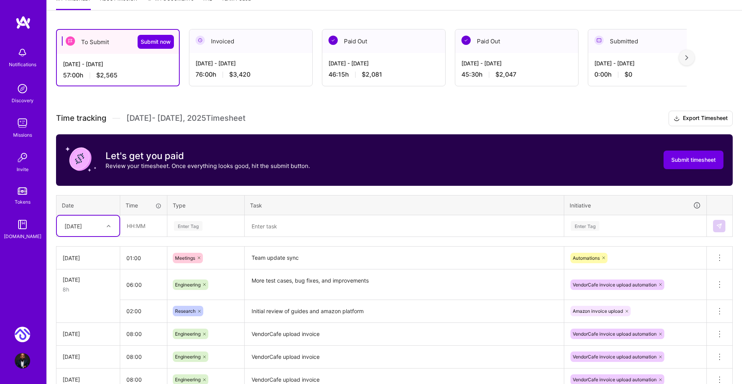
scroll to position [209, 0]
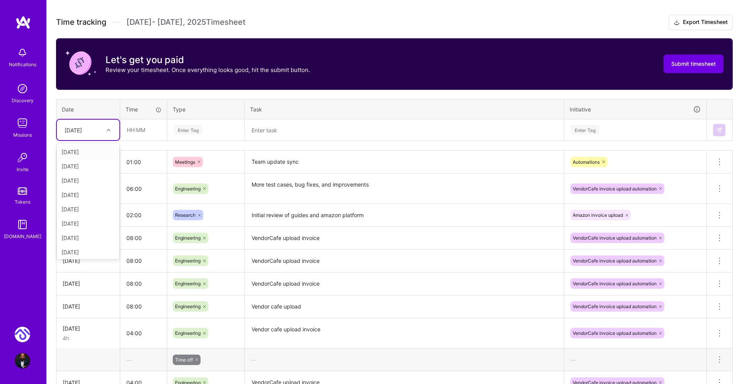
click at [82, 130] on div "Wed, Sep 24" at bounding box center [73, 130] width 17 height 8
click at [90, 233] on div "Thu, Sep 25" at bounding box center [88, 231] width 63 height 14
click at [134, 129] on input "text" at bounding box center [144, 129] width 46 height 20
type input "08:00"
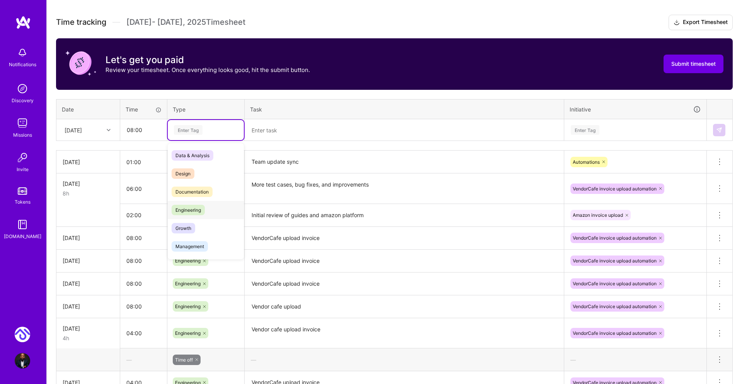
drag, startPoint x: 195, startPoint y: 210, endPoint x: 181, endPoint y: 203, distance: 16.1
click at [195, 210] on span "Engineering" at bounding box center [188, 210] width 33 height 10
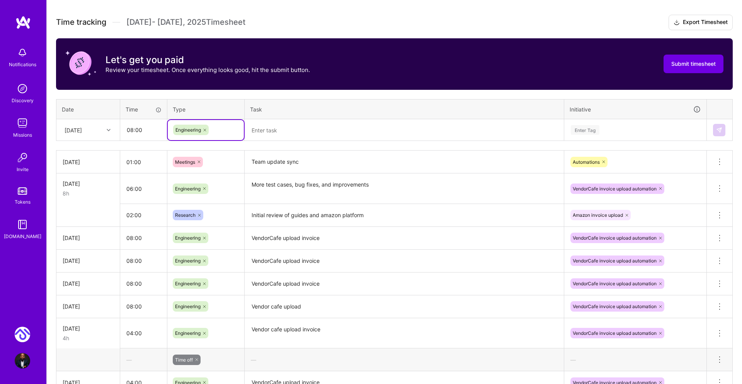
click at [280, 132] on textarea at bounding box center [405, 130] width 318 height 20
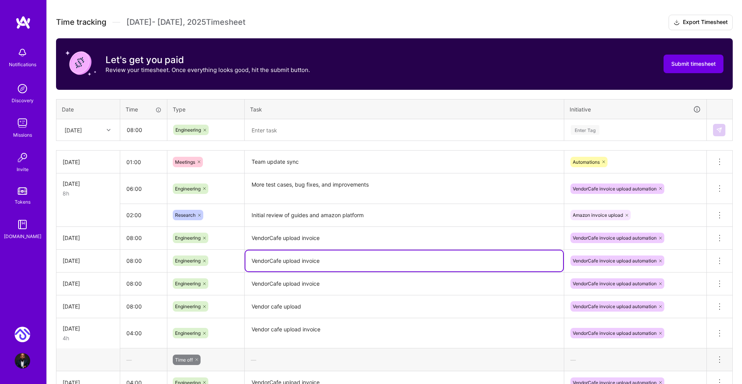
drag, startPoint x: 295, startPoint y: 261, endPoint x: 241, endPoint y: 260, distance: 54.5
click at [240, 261] on tr "Tue, Sep 23 08:00 Engineering VendorCafe upload invoice VendorCafe invoice uplo…" at bounding box center [394, 260] width 677 height 23
drag, startPoint x: 261, startPoint y: 132, endPoint x: 264, endPoint y: 140, distance: 8.0
click at [261, 132] on textarea at bounding box center [405, 130] width 318 height 20
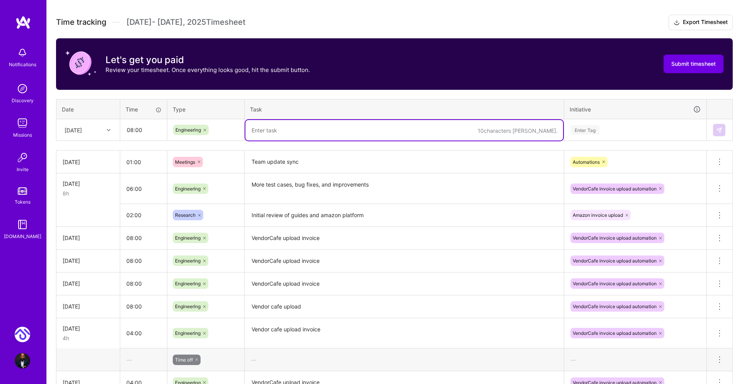
paste textarea "VendorCafe upload invoice"
type textarea "VendorCafe upload invoice"
click at [592, 128] on div "Enter Tag" at bounding box center [585, 130] width 29 height 12
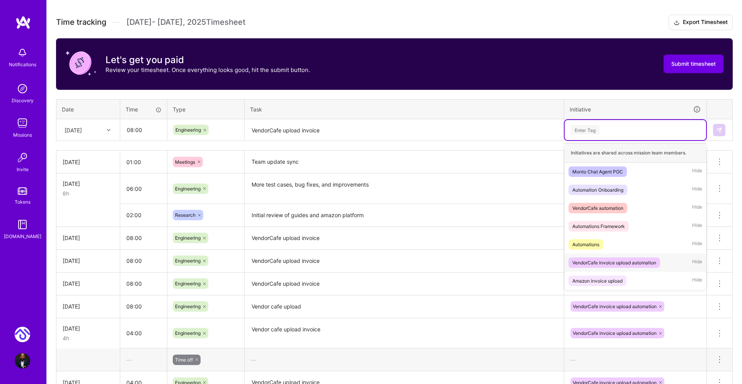
click at [607, 259] on div "VendorCafe invoice upload automation" at bounding box center [615, 262] width 84 height 8
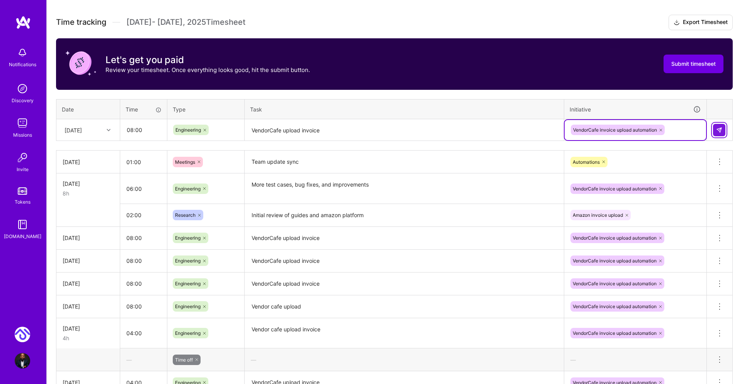
click at [721, 131] on img at bounding box center [720, 130] width 6 height 6
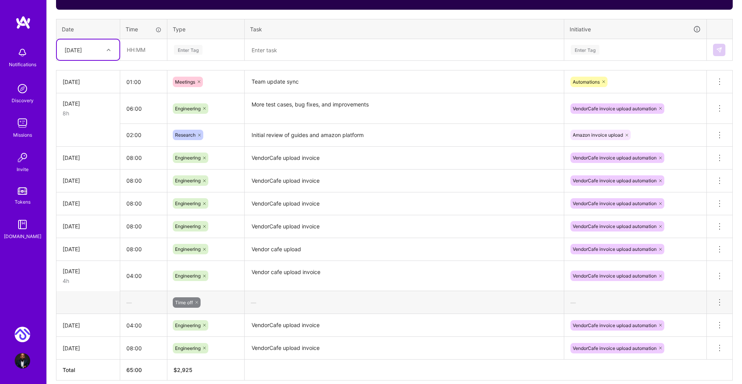
scroll to position [286, 0]
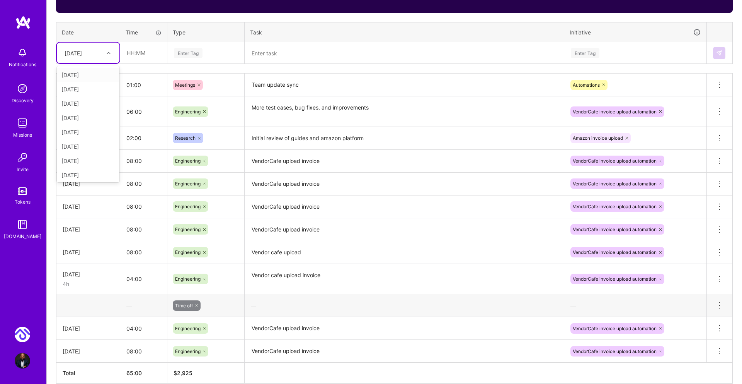
click at [105, 52] on div at bounding box center [110, 53] width 12 height 10
click at [92, 159] on div "Fri, Sep 26" at bounding box center [88, 160] width 63 height 14
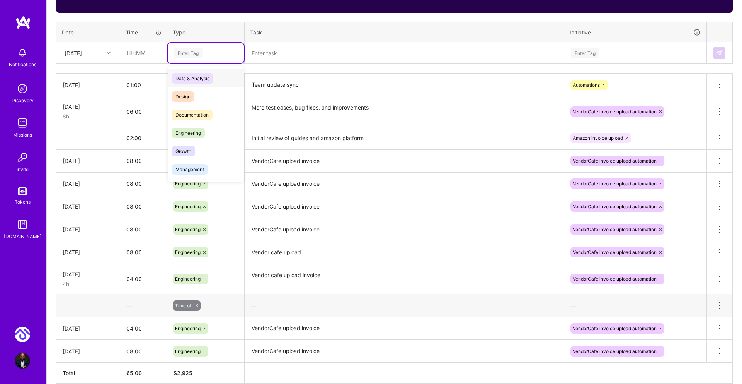
click at [189, 51] on div "Enter Tag" at bounding box center [188, 53] width 29 height 12
click at [199, 135] on span "Engineering" at bounding box center [188, 133] width 33 height 10
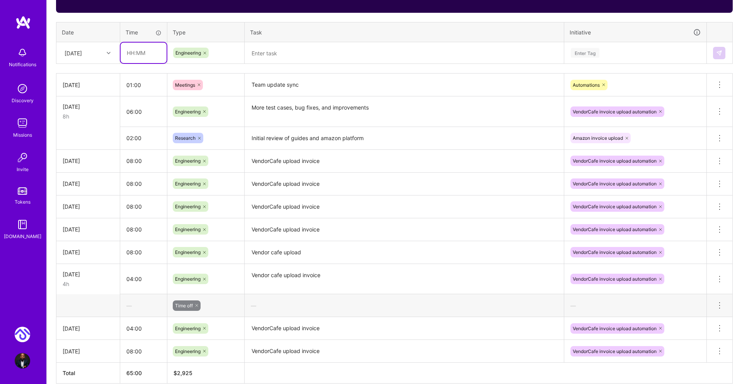
click at [135, 51] on input "text" at bounding box center [144, 53] width 46 height 20
type input "08:00"
click at [274, 54] on textarea at bounding box center [405, 53] width 318 height 20
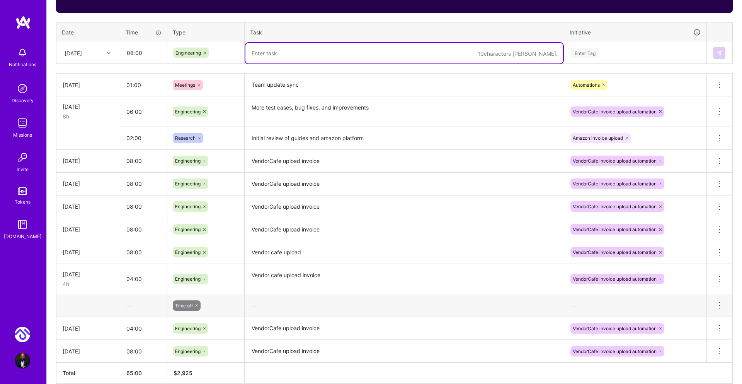
paste textarea "VendorCafe upload invoice"
type textarea "VendorCafe upload invoice"
click at [586, 53] on div "Enter Tag" at bounding box center [585, 53] width 29 height 12
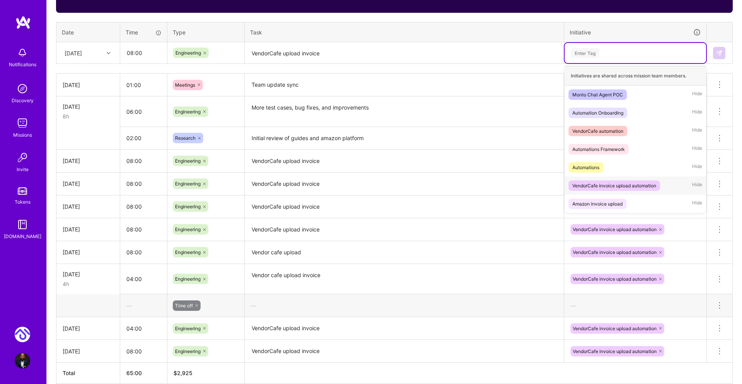
click at [623, 181] on div "VendorCafe invoice upload automation" at bounding box center [615, 185] width 84 height 8
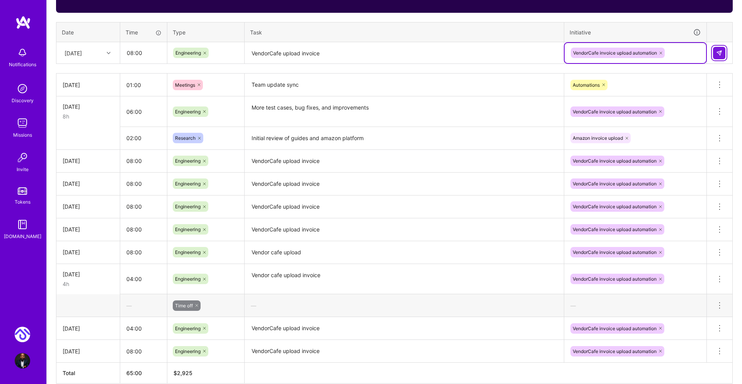
click at [720, 50] on img at bounding box center [720, 53] width 6 height 6
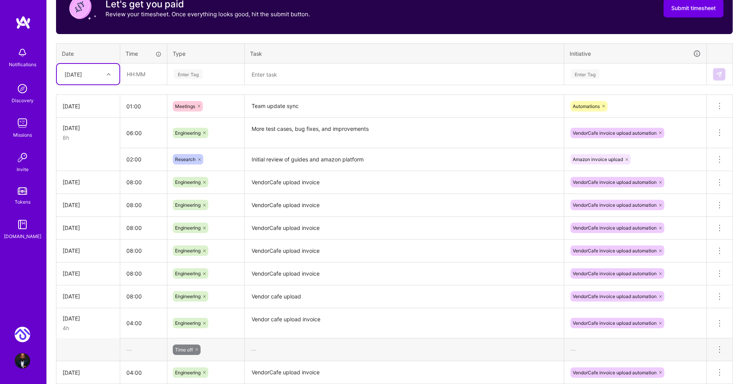
scroll to position [268, 0]
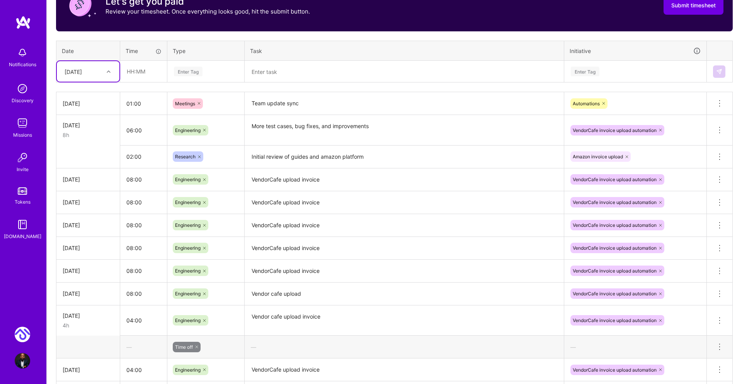
click at [350, 245] on textarea "VendorCafe upload invoice" at bounding box center [405, 247] width 318 height 21
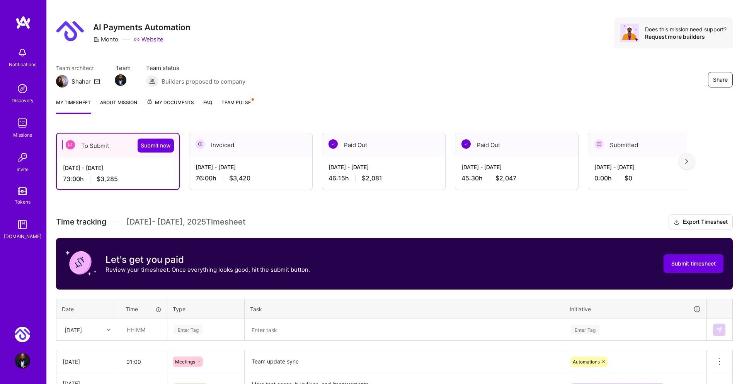
scroll to position [0, 0]
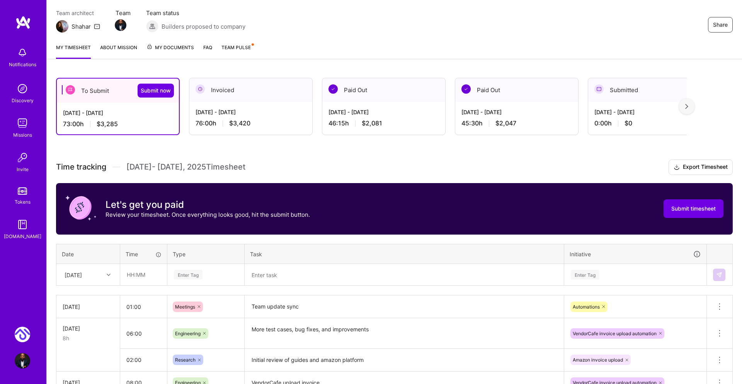
click at [98, 275] on div "Fri, Sep 26" at bounding box center [88, 274] width 63 height 20
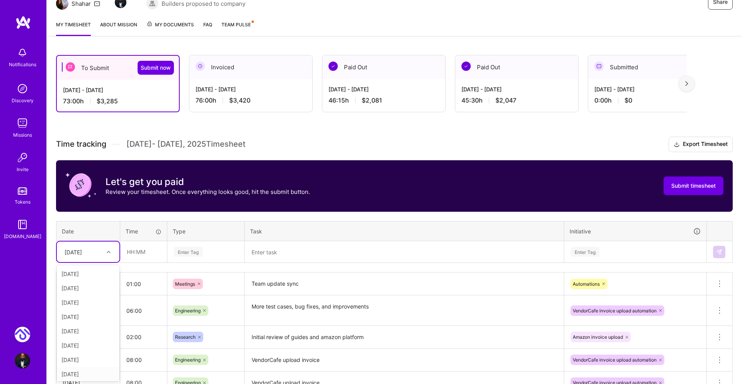
click at [87, 371] on div "Tue, Sep 23" at bounding box center [88, 374] width 63 height 14
click at [132, 251] on input "text" at bounding box center [144, 251] width 46 height 20
type input "01:00"
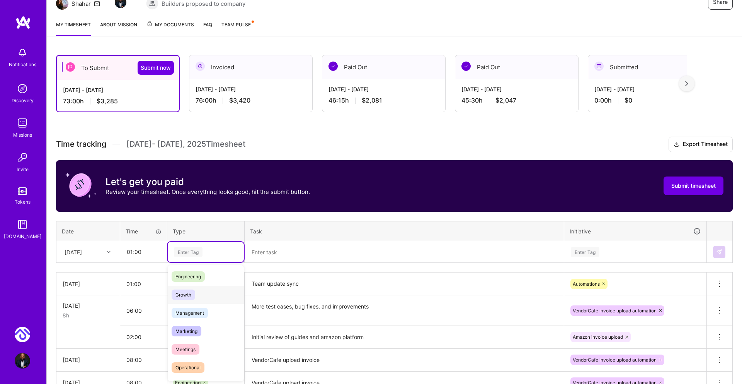
scroll to position [64, 0]
click at [189, 340] on span "Meetings" at bounding box center [186, 340] width 28 height 10
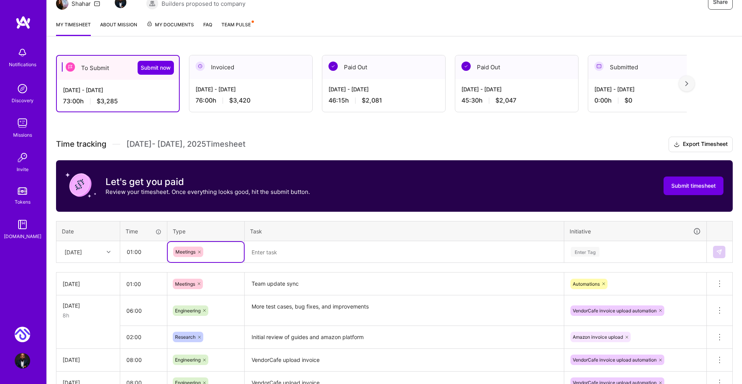
click at [265, 255] on textarea at bounding box center [405, 252] width 318 height 20
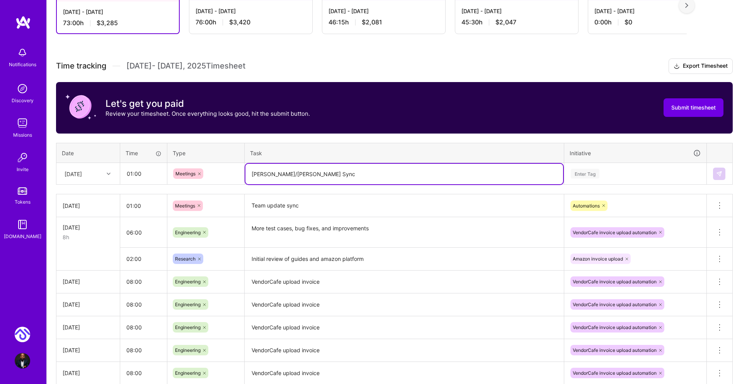
scroll to position [167, 0]
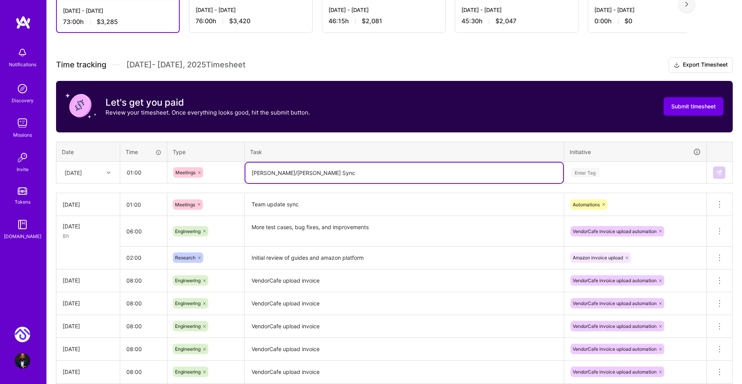
type textarea "Ibrahim/Leonel Sync"
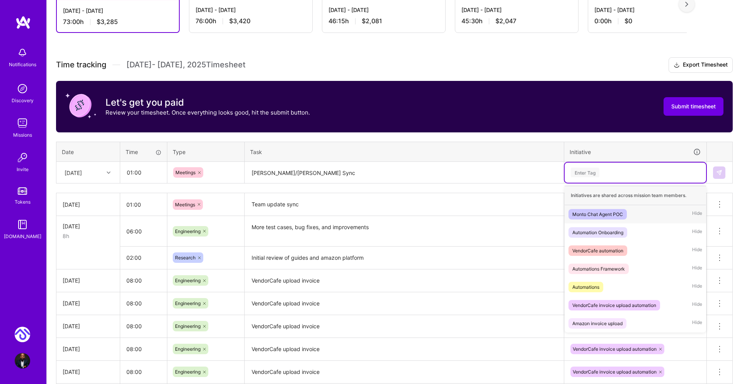
click at [581, 170] on div "Enter Tag" at bounding box center [585, 172] width 29 height 12
click at [613, 306] on div "VendorCafe invoice upload automation" at bounding box center [615, 305] width 84 height 8
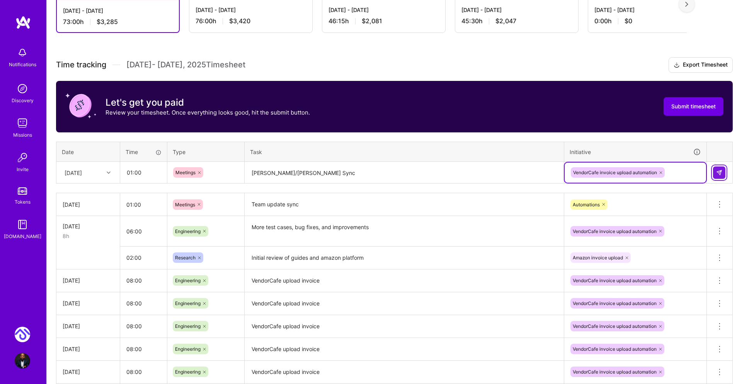
click at [714, 171] on button at bounding box center [719, 172] width 12 height 12
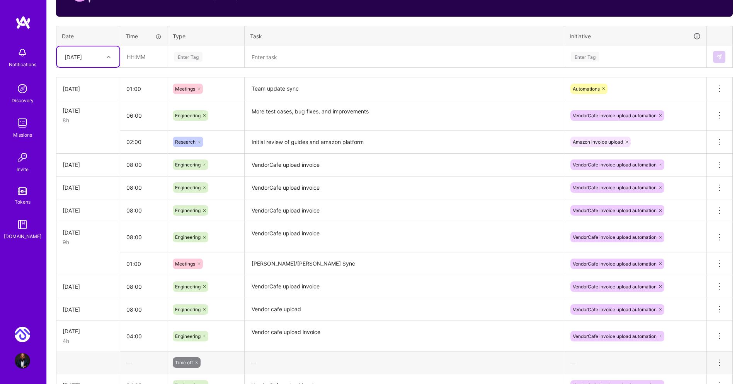
scroll to position [283, 0]
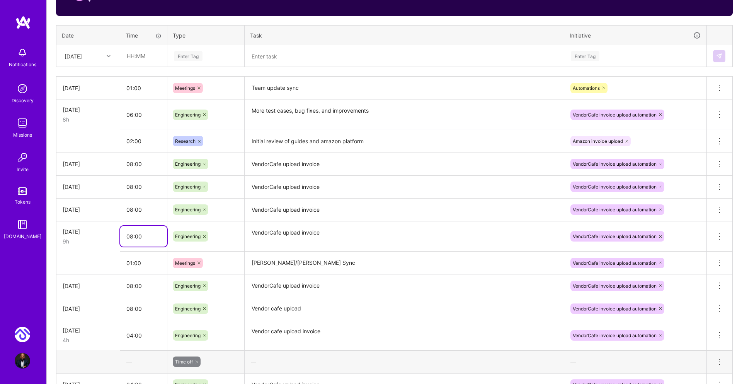
click at [128, 235] on input "08:00" at bounding box center [143, 236] width 47 height 20
type input "07:00"
click at [138, 256] on input "01:00" at bounding box center [143, 263] width 47 height 20
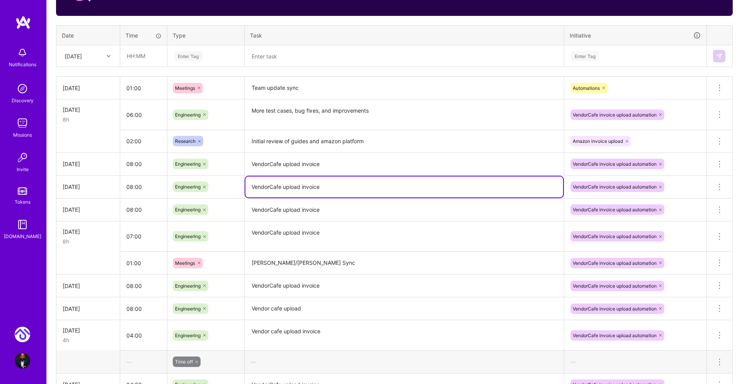
click at [364, 192] on textarea "VendorCafe upload invoice" at bounding box center [405, 186] width 318 height 21
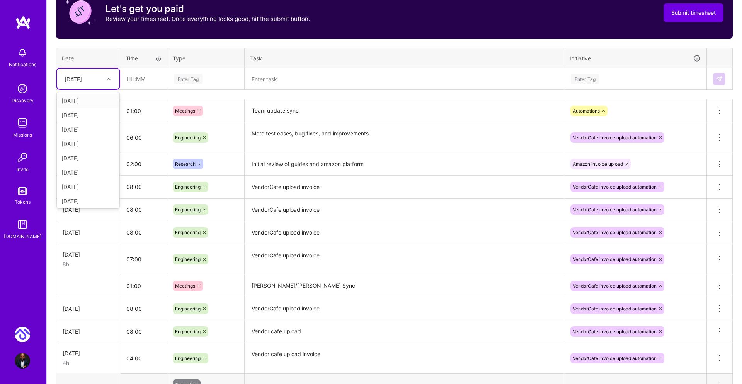
click at [109, 79] on icon at bounding box center [109, 79] width 4 height 4
click at [87, 193] on div "Thu, Sep 25" at bounding box center [88, 195] width 63 height 14
click at [135, 75] on input "text" at bounding box center [144, 78] width 46 height 20
type input "01:00"
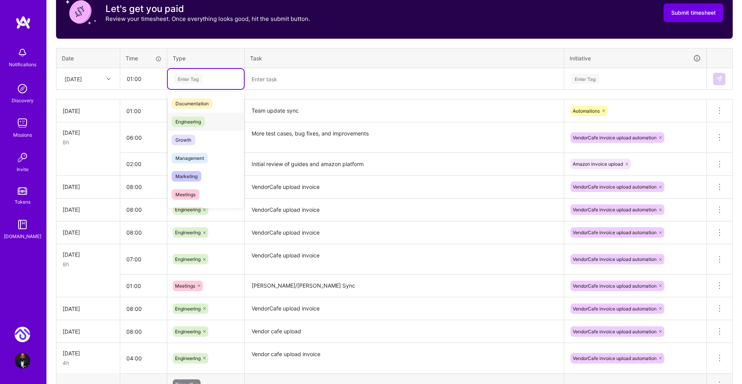
scroll to position [38, 0]
drag, startPoint x: 188, startPoint y: 192, endPoint x: 213, endPoint y: 172, distance: 31.3
click at [188, 192] on span "Meetings" at bounding box center [186, 194] width 28 height 10
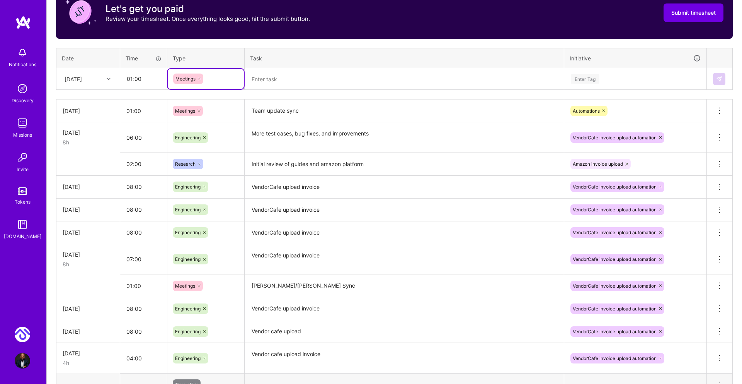
click at [294, 80] on textarea at bounding box center [405, 79] width 318 height 20
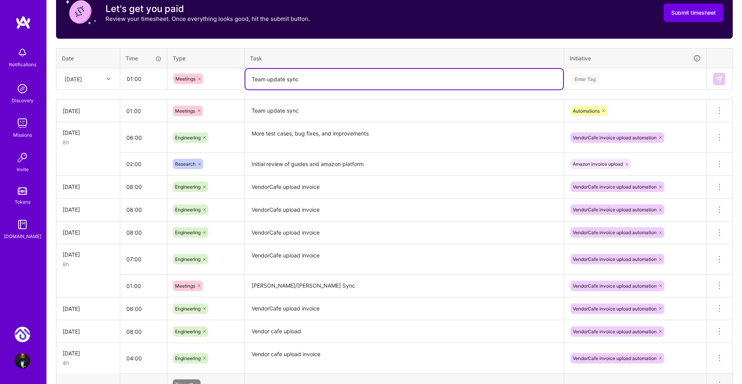
type textarea "Team update sync"
click at [577, 74] on div "Enter Tag" at bounding box center [585, 79] width 29 height 12
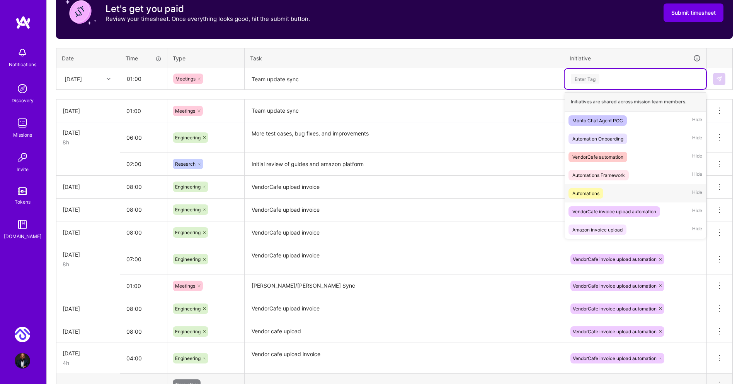
click at [621, 194] on div "Automations Hide" at bounding box center [636, 193] width 142 height 18
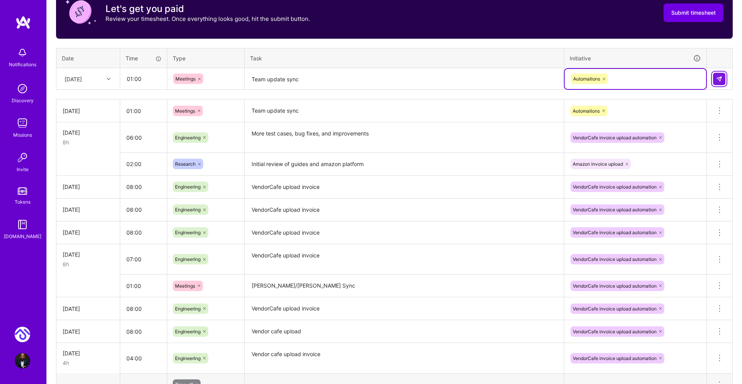
click at [725, 80] on button at bounding box center [719, 79] width 12 height 12
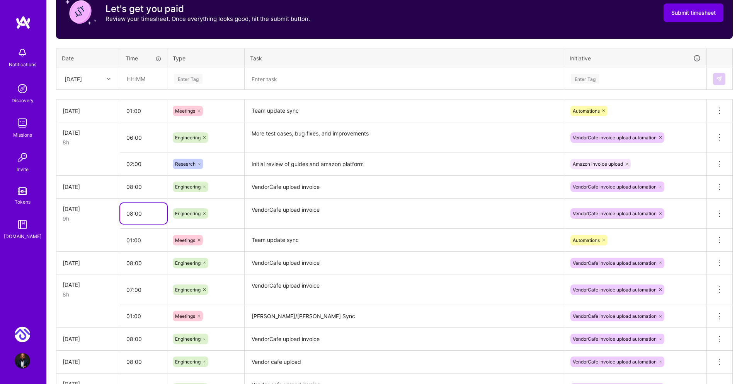
click at [130, 214] on input "08:00" at bounding box center [143, 213] width 47 height 20
type input "07:00"
click at [137, 240] on input "01:00" at bounding box center [143, 240] width 47 height 20
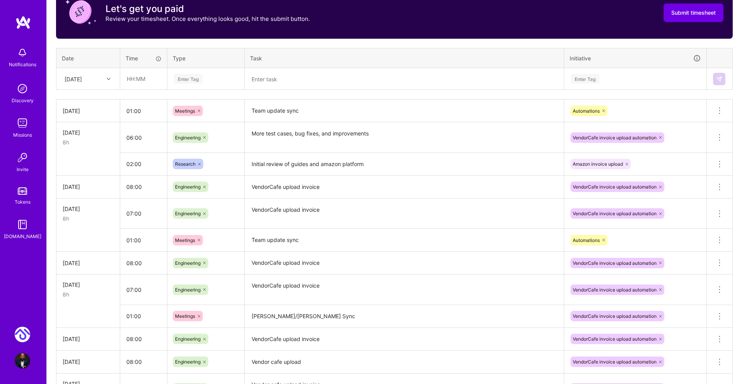
click at [91, 242] on td at bounding box center [88, 240] width 64 height 23
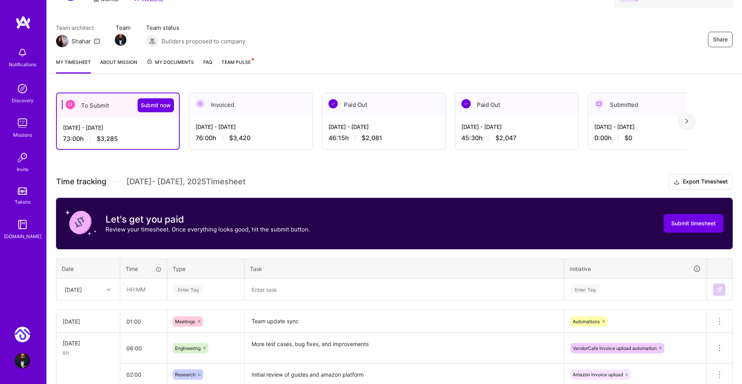
scroll to position [68, 0]
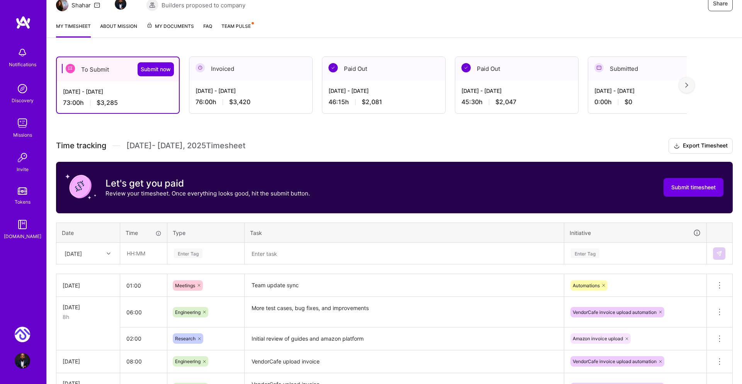
click at [110, 263] on div "Thu, Sep 25" at bounding box center [88, 253] width 63 height 20
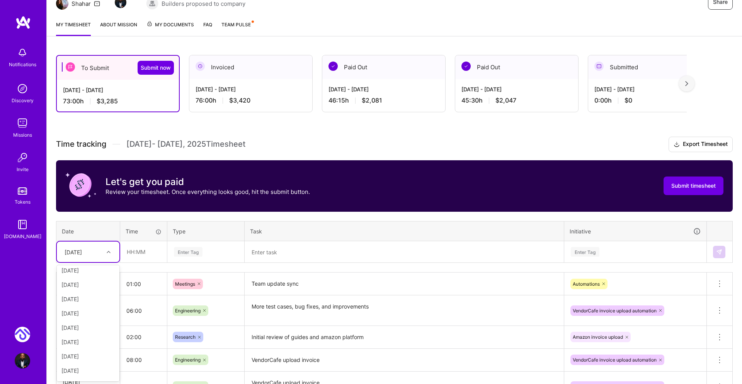
scroll to position [87, 0]
click at [74, 371] on div "Tue, Sep 30" at bounding box center [88, 372] width 63 height 14
click at [131, 254] on input "text" at bounding box center [144, 251] width 46 height 20
type input "07:00"
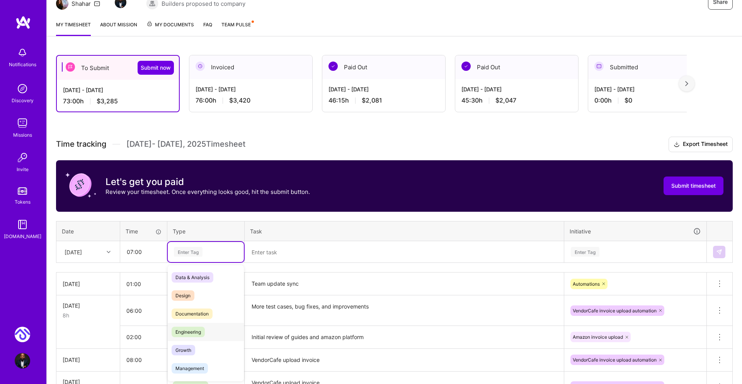
drag, startPoint x: 196, startPoint y: 334, endPoint x: 189, endPoint y: 329, distance: 8.4
click at [196, 334] on span "Engineering" at bounding box center [188, 331] width 33 height 10
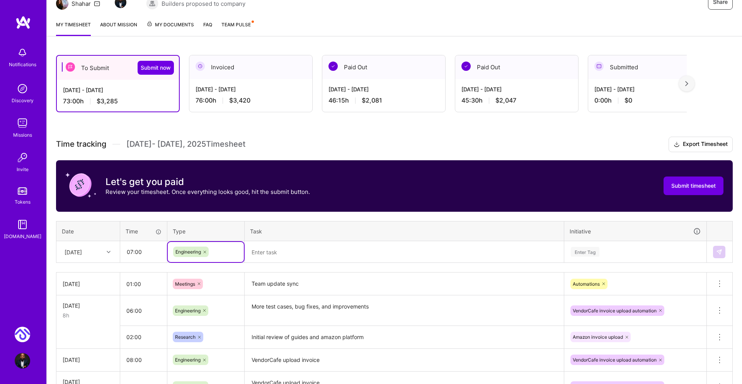
click at [275, 251] on textarea at bounding box center [405, 252] width 318 height 20
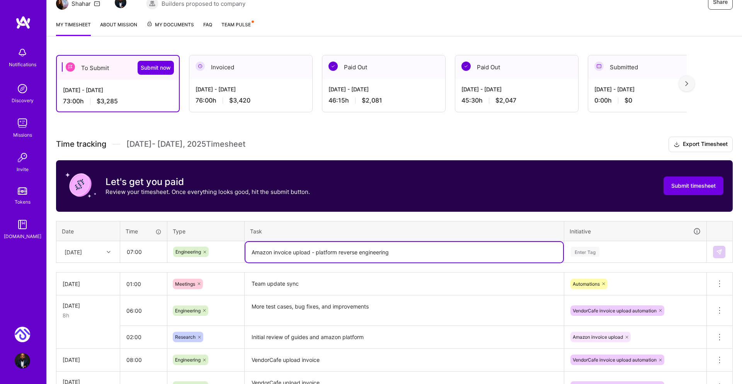
type textarea "Amazon invoice upload - platform reverse engineering"
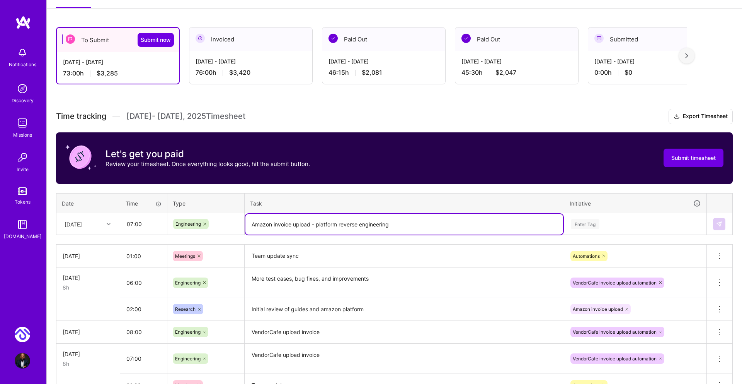
click at [585, 234] on div "Enter Tag" at bounding box center [636, 224] width 142 height 20
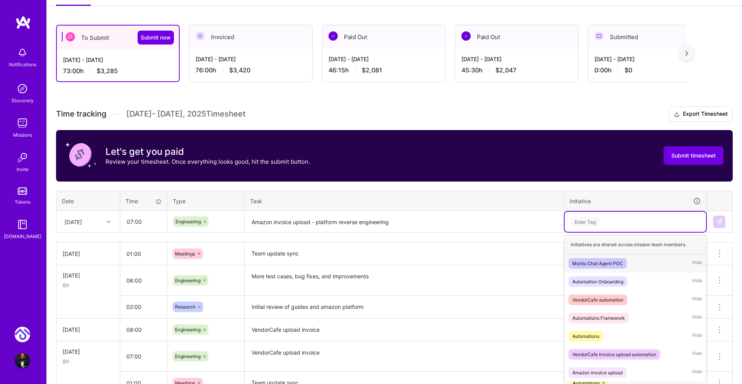
scroll to position [118, 0]
click at [625, 368] on span "Amazon invoice upload" at bounding box center [598, 372] width 58 height 10
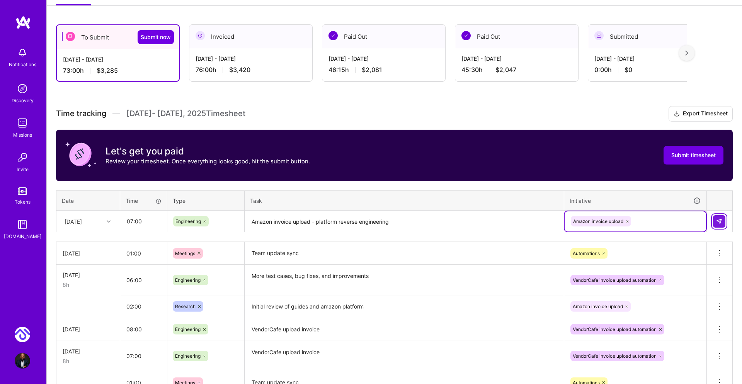
click at [722, 220] on img at bounding box center [720, 221] width 6 height 6
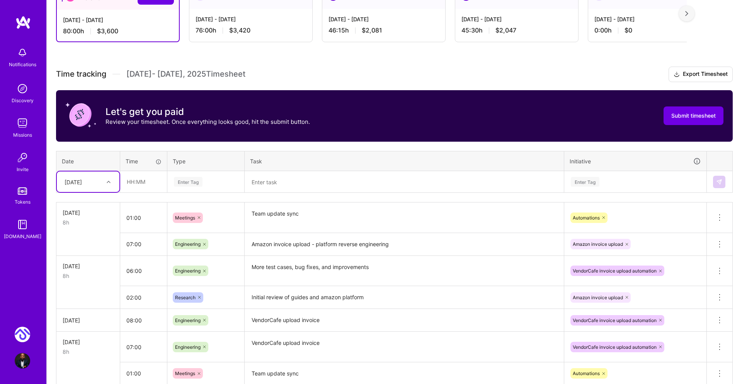
scroll to position [158, 0]
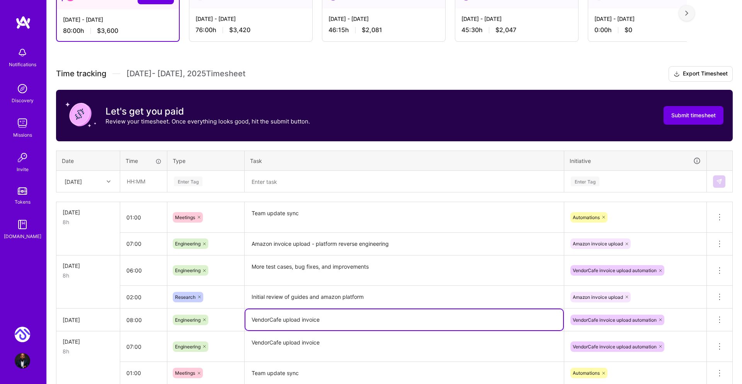
drag, startPoint x: 325, startPoint y: 320, endPoint x: 242, endPoint y: 316, distance: 83.2
click at [242, 316] on tr "Fri, Sep 26 08:00 Engineering VendorCafe upload invoice VendorCafe invoice uplo…" at bounding box center [394, 319] width 677 height 23
click at [251, 262] on textarea "More test cases, bug fixes, and improvements" at bounding box center [405, 270] width 318 height 29
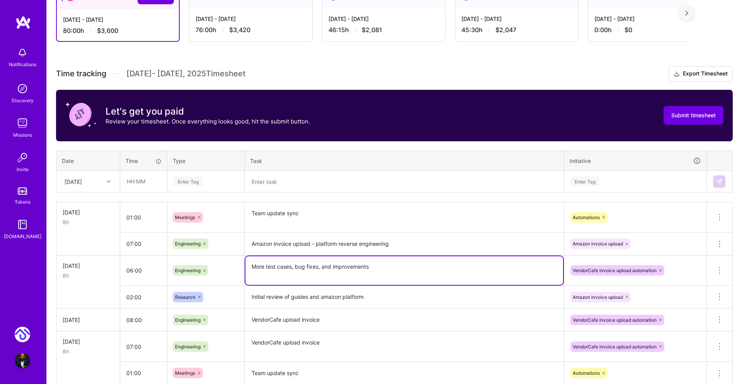
paste textarea "VendorCafe upload invoice"
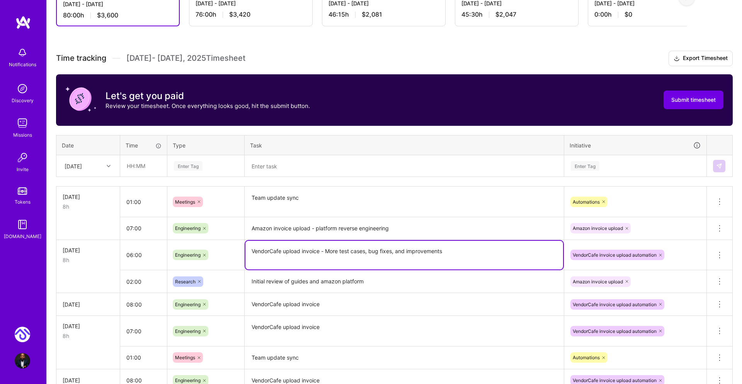
scroll to position [174, 0]
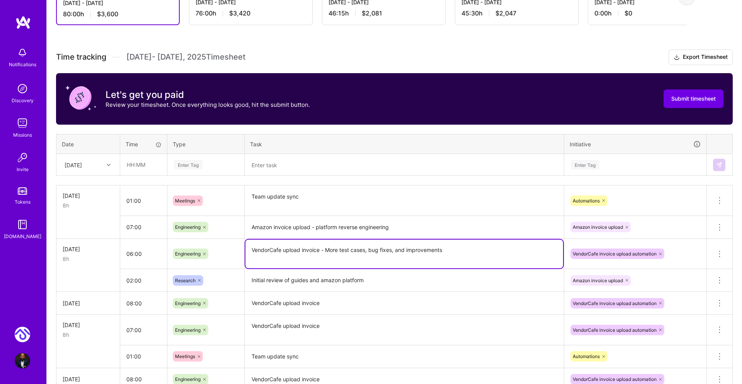
type textarea "VendorCafe upload invoice - More test cases, bug fixes, and improvements"
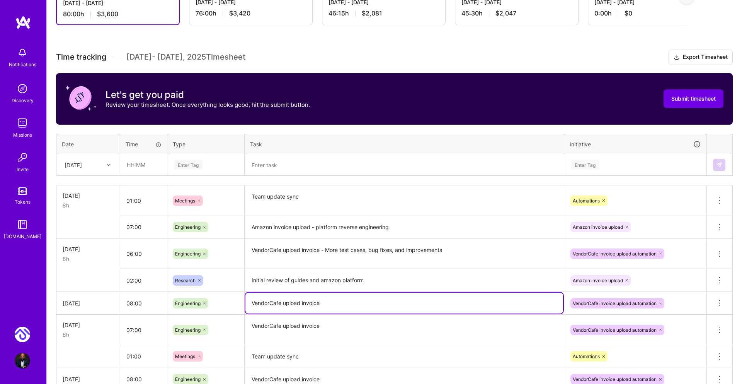
click at [353, 300] on textarea "VendorCafe upload invoice" at bounding box center [405, 302] width 318 height 21
drag, startPoint x: 320, startPoint y: 302, endPoint x: 386, endPoint y: 315, distance: 67.0
click at [417, 305] on textarea "VendorCafe upload invoice - bug fixes and improvements" at bounding box center [405, 302] width 318 height 21
type textarea "VendorCafe upload invoice - bug fixes and improvements"
click at [362, 328] on textarea "VendorCafe upload invoice" at bounding box center [405, 329] width 318 height 29
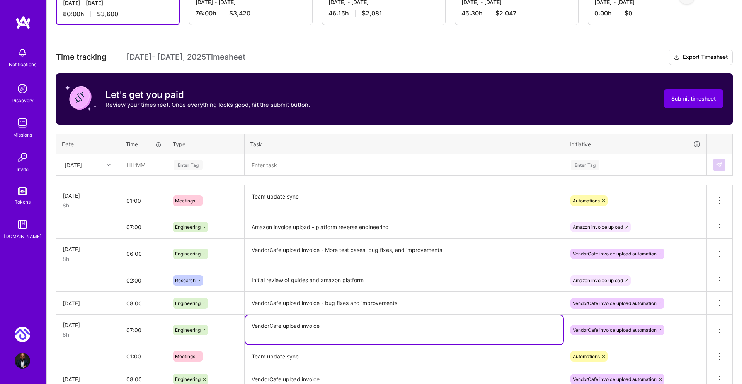
paste textarea "- bug fixes and improvements"
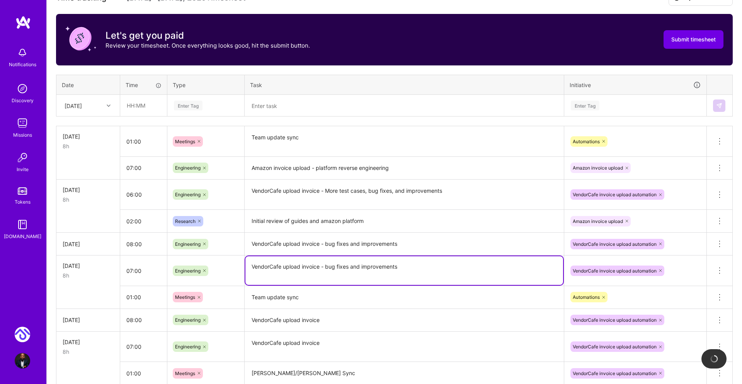
scroll to position [234, 0]
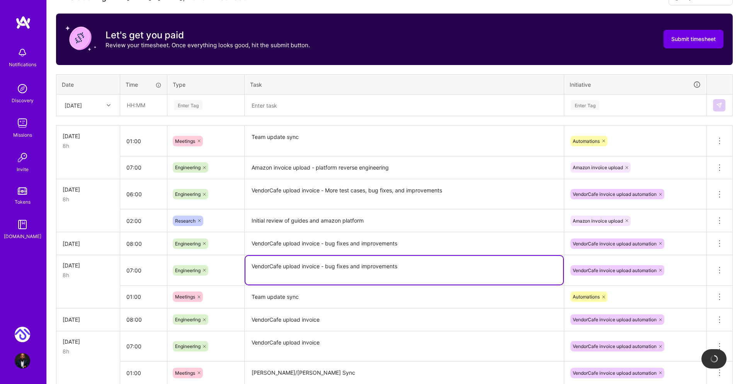
type textarea "VendorCafe upload invoice - bug fixes and improvements"
click at [360, 321] on textarea "VendorCafe upload invoice" at bounding box center [405, 319] width 318 height 21
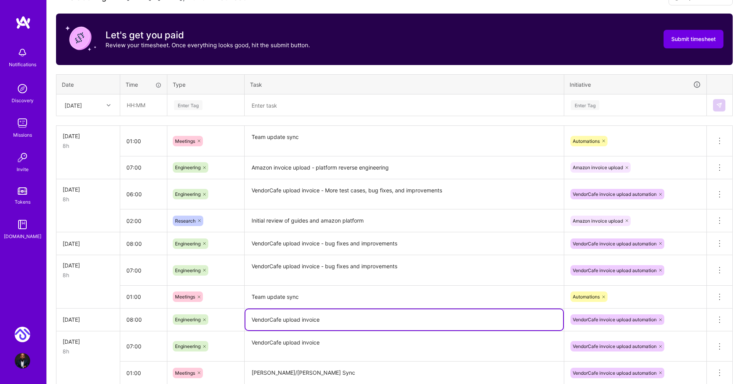
scroll to position [270, 0]
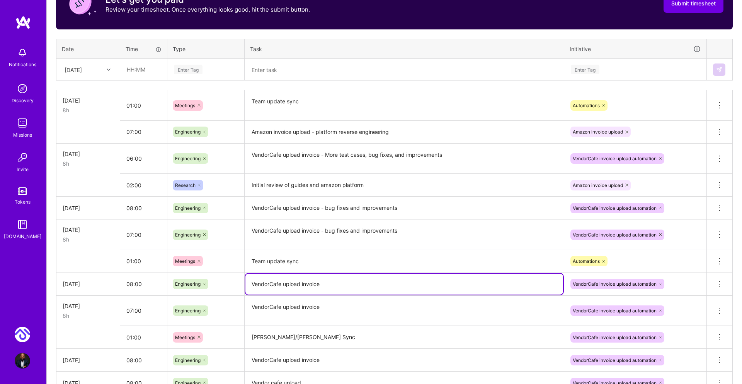
paste textarea "- bug fixes and improvements"
drag, startPoint x: 372, startPoint y: 287, endPoint x: 451, endPoint y: 291, distance: 79.4
click at [451, 291] on textarea "VendorCafe upload invoice - bug fixes and improvements" at bounding box center [405, 283] width 318 height 21
drag, startPoint x: 321, startPoint y: 283, endPoint x: 414, endPoint y: 302, distance: 95.5
click at [500, 286] on textarea "VendorCafe upload invoice - implement feedback, bug fixes and improvements" at bounding box center [405, 283] width 318 height 21
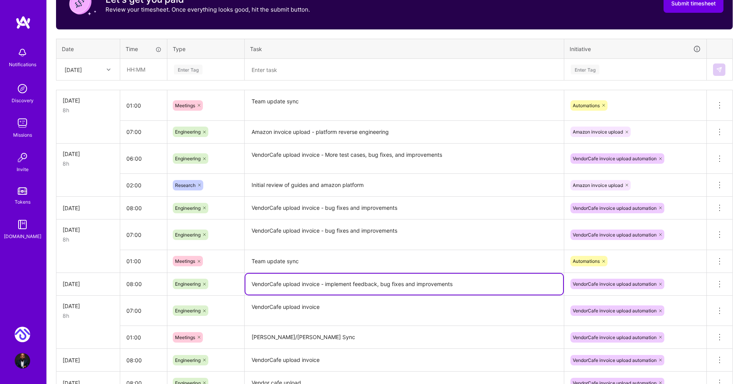
type textarea "VendorCafe upload invoice - implement feedback, bug fixes and improvements"
click at [396, 311] on textarea "VendorCafe upload invoice" at bounding box center [405, 310] width 318 height 29
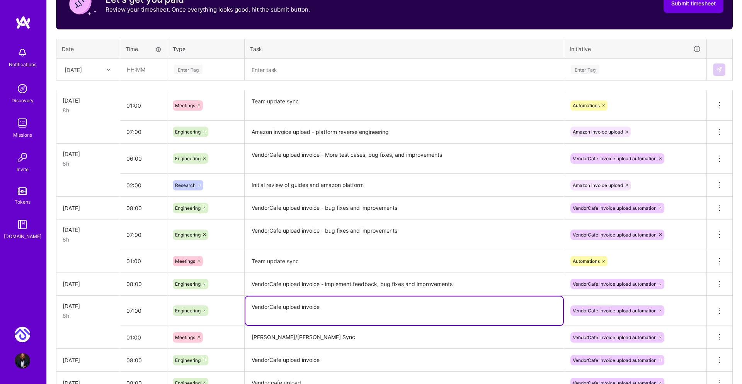
paste textarea "- implement feedback, bug fixes and improvements"
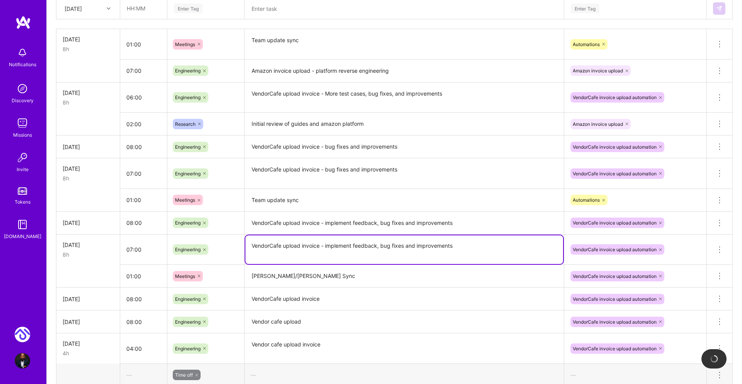
scroll to position [331, 0]
type textarea "VendorCafe upload invoice - implement feedback, bug fixes and improvements"
click at [358, 302] on textarea "VendorCafe upload invoice" at bounding box center [405, 297] width 318 height 21
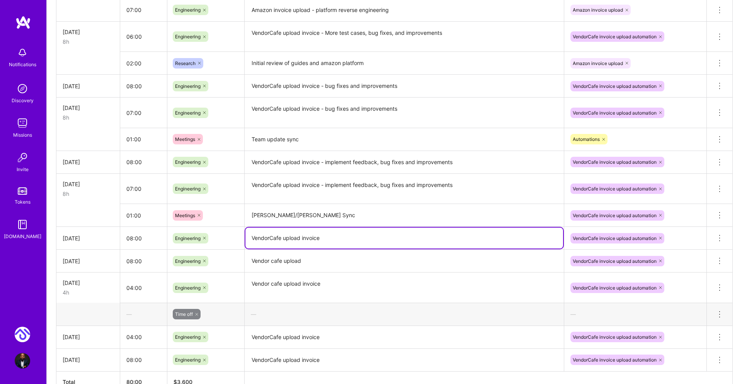
scroll to position [437, 0]
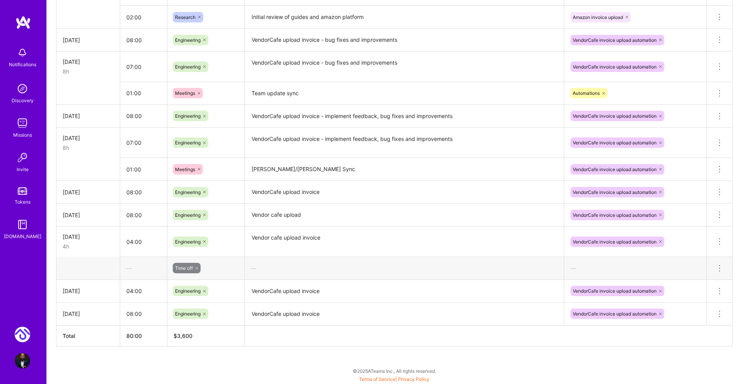
click at [370, 333] on th at bounding box center [489, 335] width 488 height 21
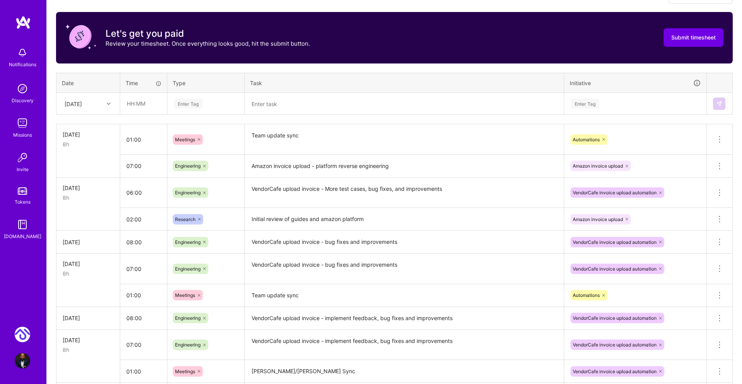
scroll to position [244, 0]
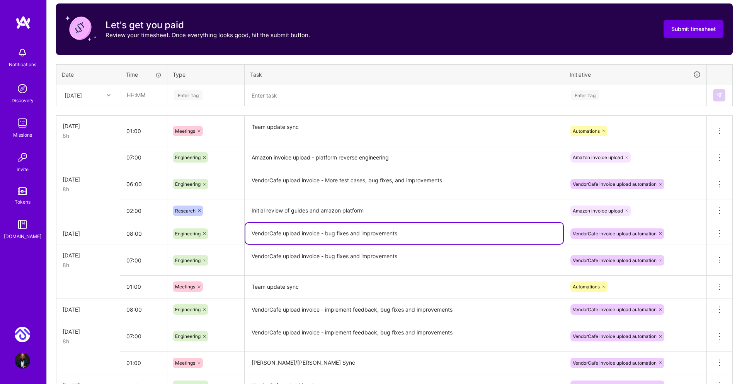
drag, startPoint x: 326, startPoint y: 233, endPoint x: 413, endPoint y: 235, distance: 87.0
click at [413, 235] on textarea "VendorCafe upload invoice - bug fixes and improvements" at bounding box center [405, 233] width 318 height 21
type textarea "VendorCafe upload invoice - refactor and polishes"
click at [472, 286] on textarea "Team update sync" at bounding box center [405, 286] width 318 height 21
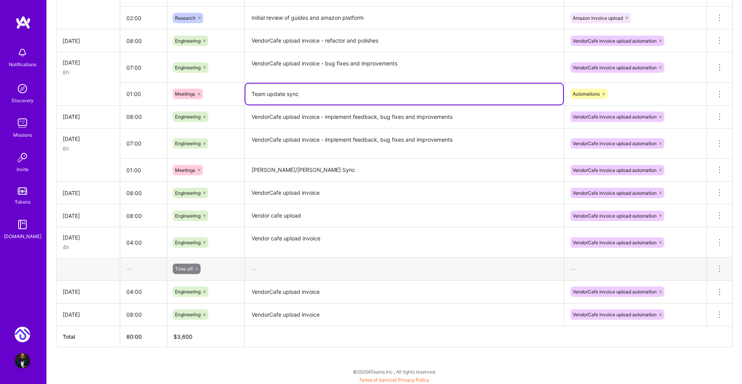
scroll to position [437, 0]
click at [540, 338] on th at bounding box center [489, 335] width 488 height 21
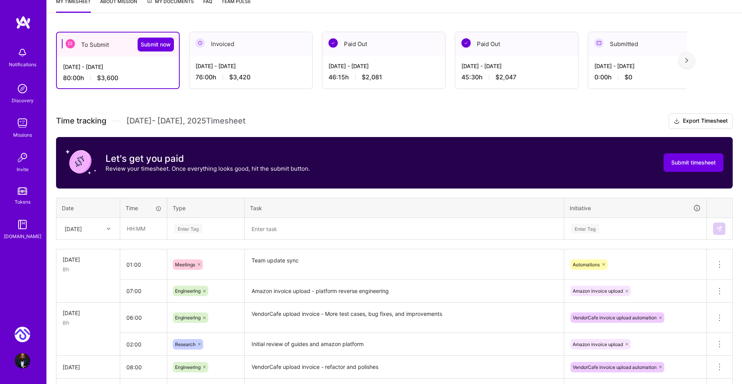
scroll to position [79, 0]
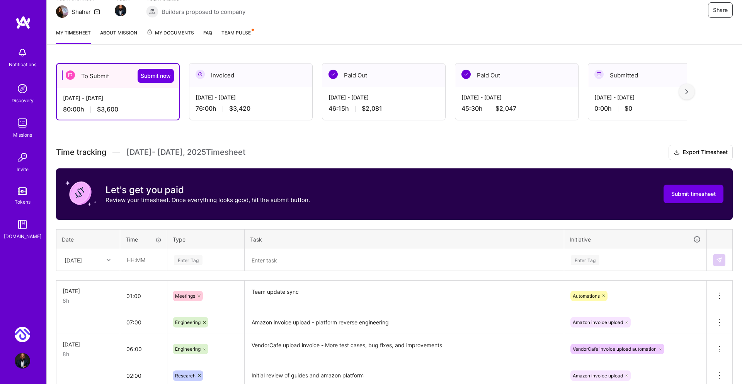
click at [688, 93] on img at bounding box center [687, 91] width 3 height 5
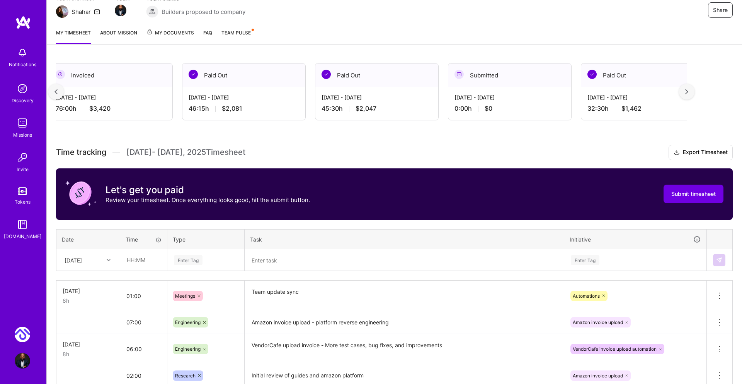
click at [688, 93] on img at bounding box center [687, 91] width 3 height 5
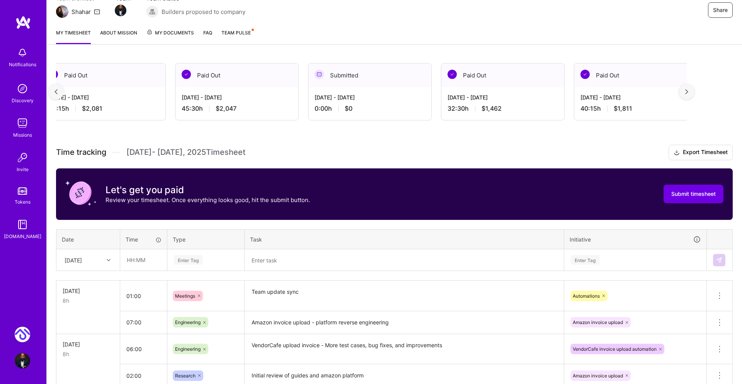
click at [688, 93] on img at bounding box center [687, 91] width 3 height 5
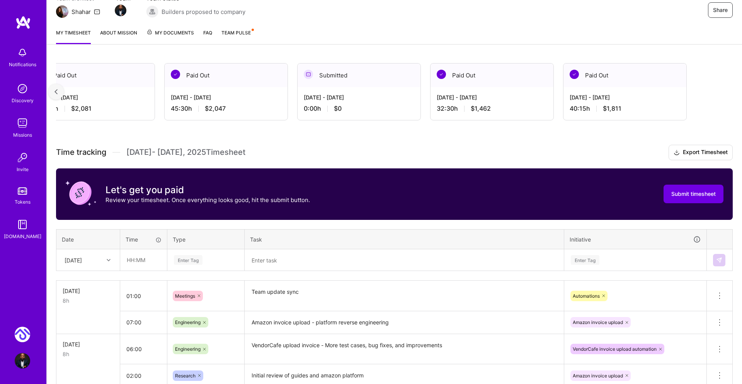
click at [56, 89] on img at bounding box center [56, 91] width 3 height 5
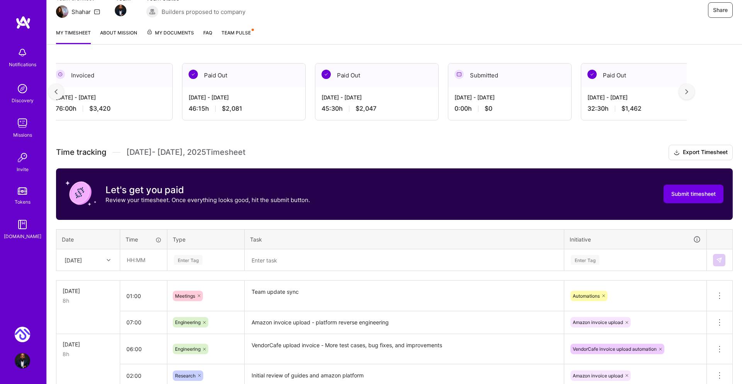
click at [56, 89] on img at bounding box center [56, 91] width 3 height 5
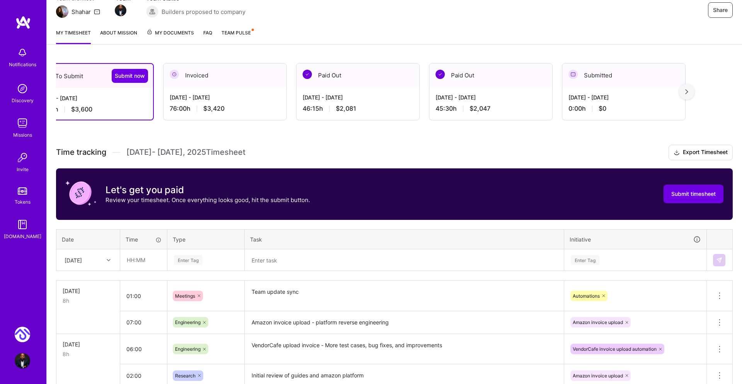
scroll to position [0, 0]
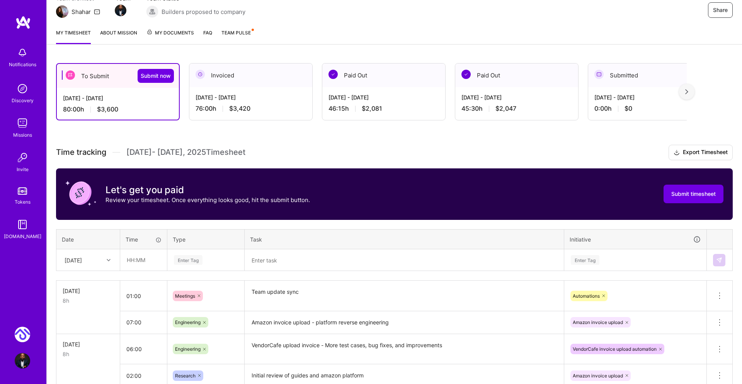
click at [57, 89] on div "Sep 16 - Sep 30, 2025 80:00 h $3,600" at bounding box center [118, 104] width 122 height 32
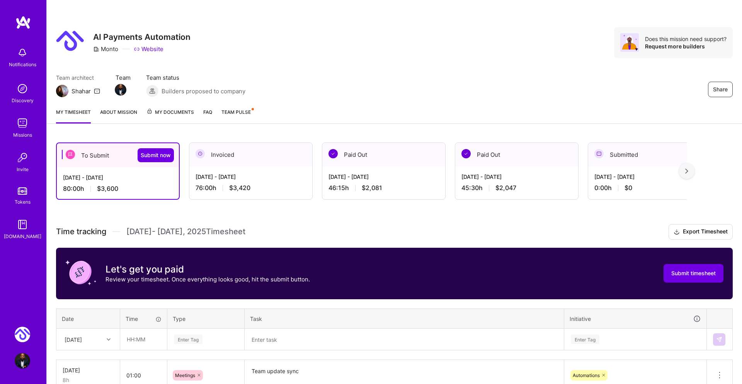
click at [232, 111] on span "Team Pulse" at bounding box center [236, 112] width 29 height 6
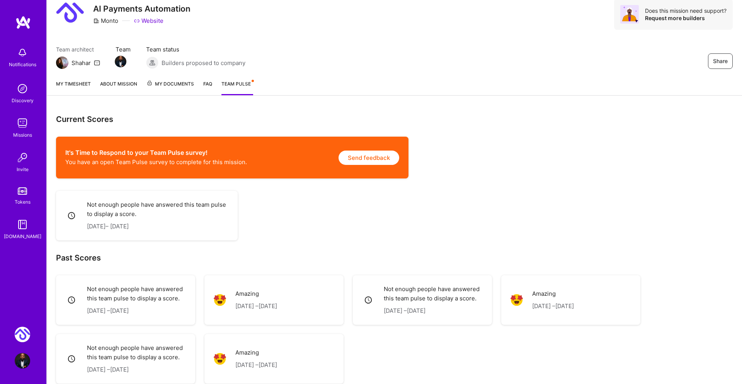
scroll to position [29, 0]
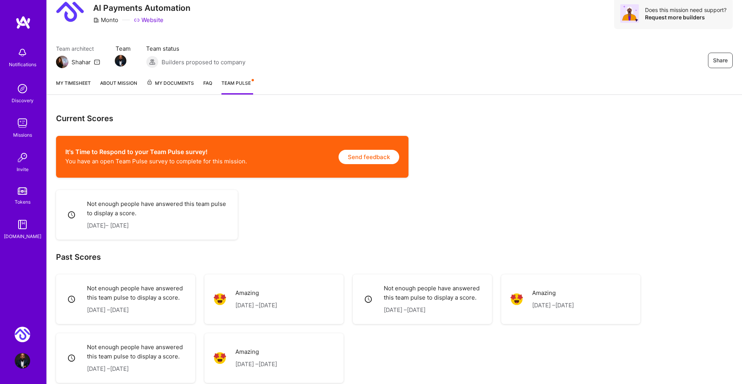
click at [174, 80] on span "My Documents" at bounding box center [171, 83] width 48 height 9
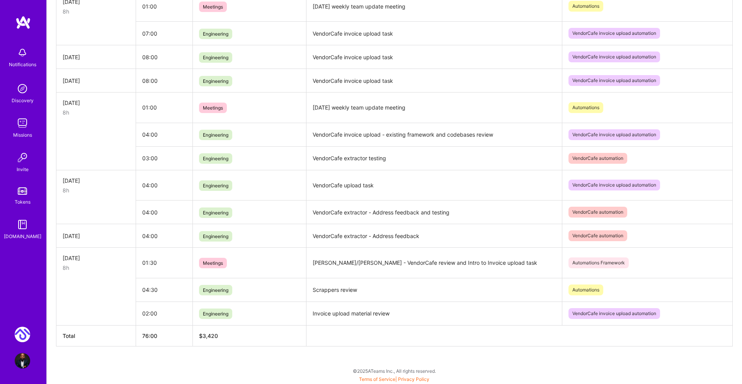
scroll to position [96, 0]
